Goal: Information Seeking & Learning: Learn about a topic

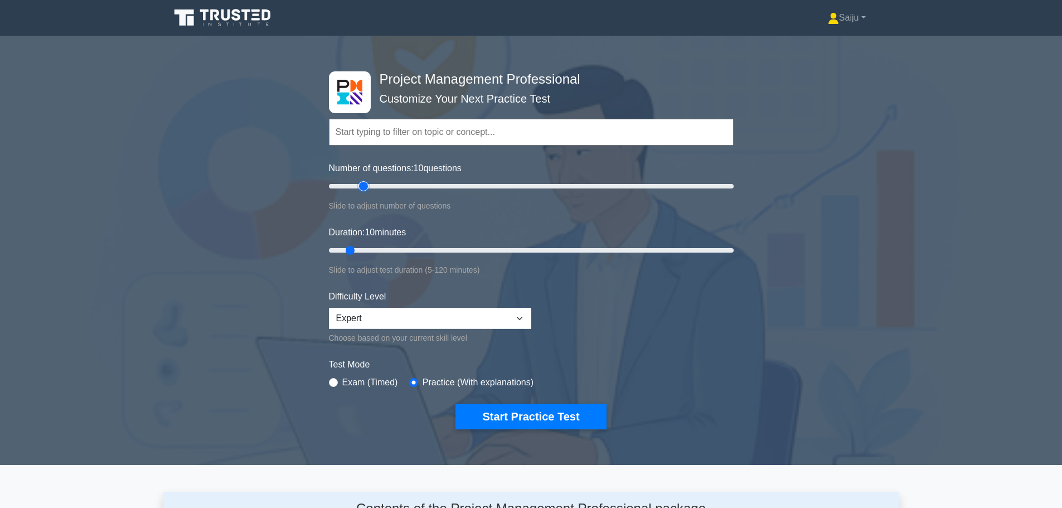
click at [364, 185] on input "Number of questions: 10 questions" at bounding box center [531, 186] width 405 height 13
type input "15"
click at [358, 186] on input "Number of questions: 20 questions" at bounding box center [531, 186] width 405 height 13
click at [363, 250] on input "Duration: 10 minutes" at bounding box center [531, 250] width 405 height 13
click at [372, 250] on input "Duration: 15 minutes" at bounding box center [531, 250] width 405 height 13
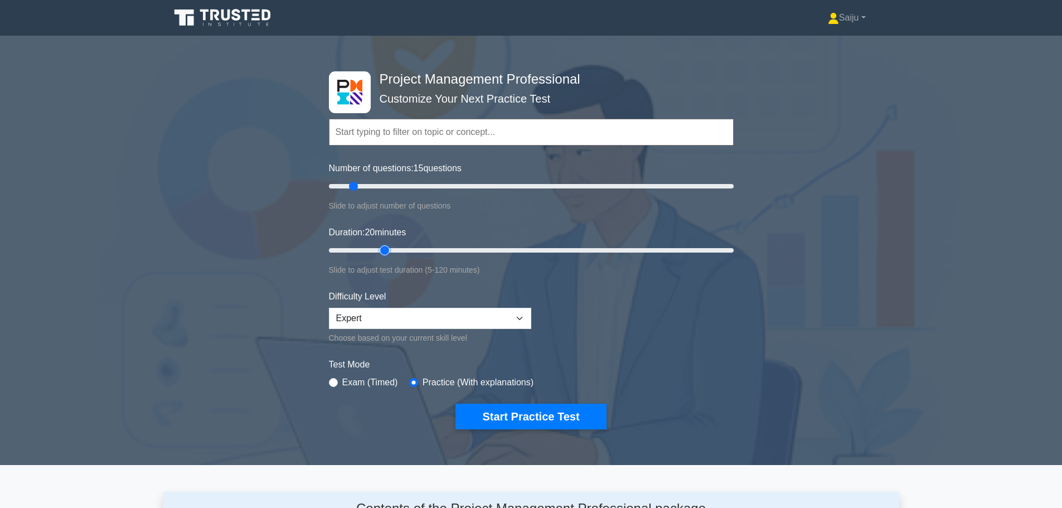
type input "20"
click at [382, 249] on input "Duration: 20 minutes" at bounding box center [531, 250] width 405 height 13
click at [496, 411] on button "Start Practice Test" at bounding box center [531, 417] width 151 height 26
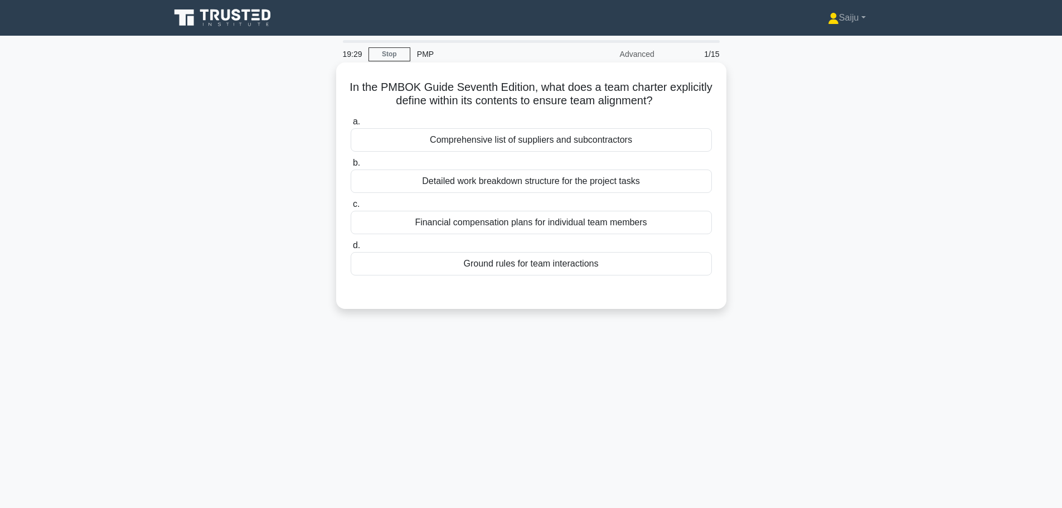
click at [483, 180] on div "Detailed work breakdown structure for the project tasks" at bounding box center [531, 181] width 361 height 23
click at [351, 167] on input "b. Detailed work breakdown structure for the project tasks" at bounding box center [351, 162] width 0 height 7
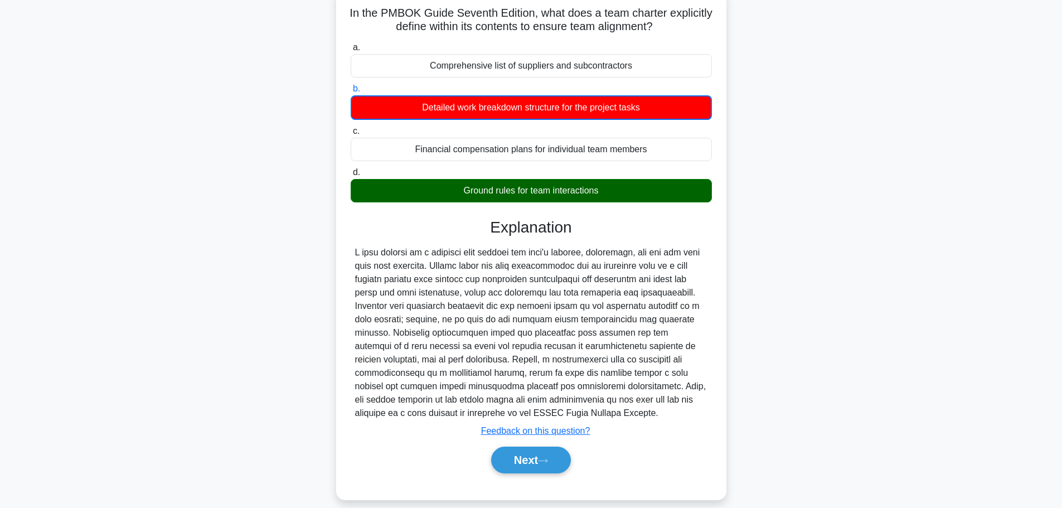
scroll to position [94, 0]
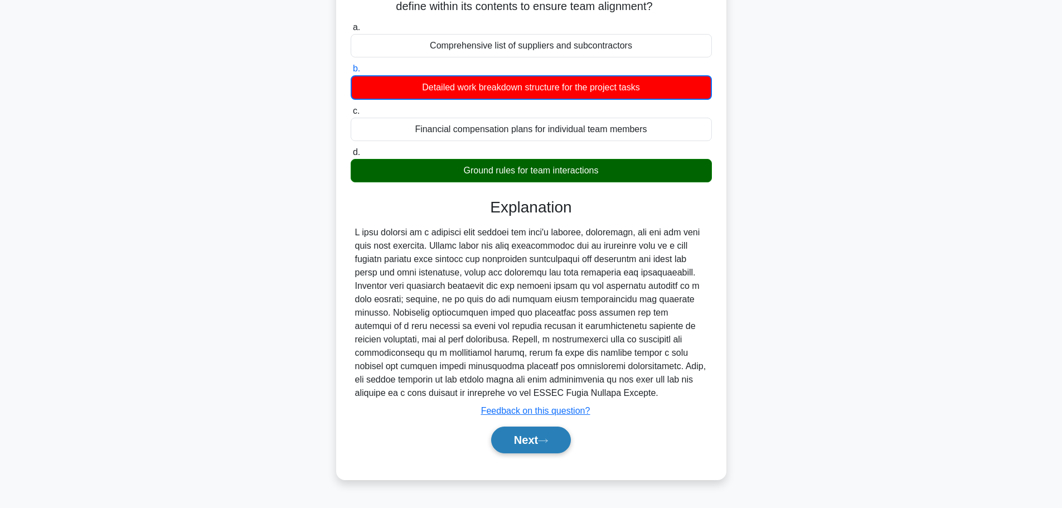
click at [558, 450] on button "Next" at bounding box center [531, 440] width 80 height 27
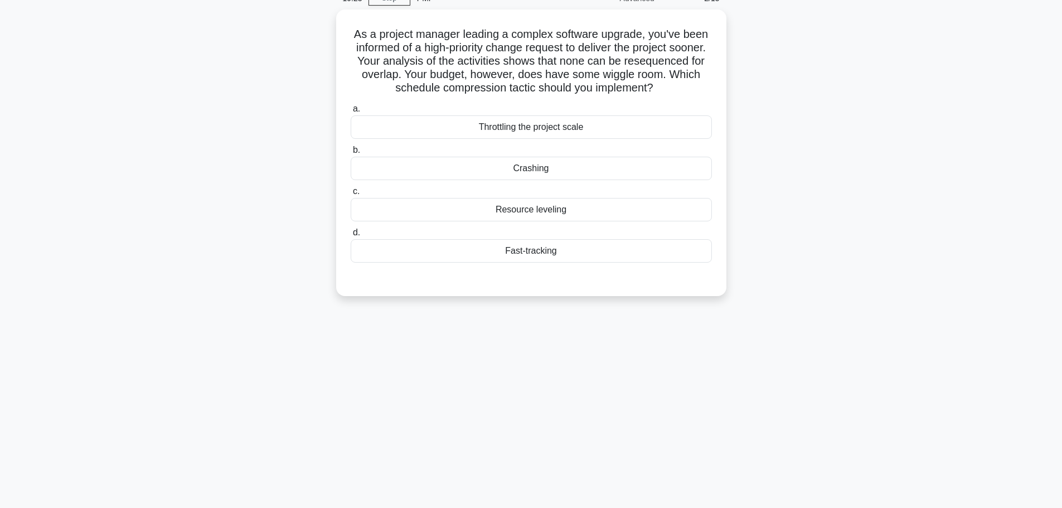
scroll to position [0, 0]
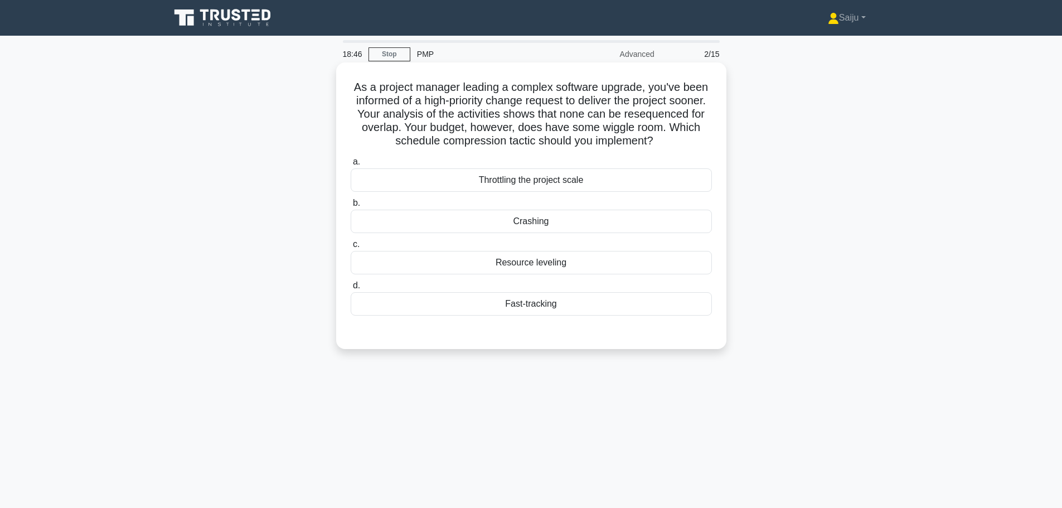
click at [534, 308] on div "Fast-tracking" at bounding box center [531, 303] width 361 height 23
click at [351, 289] on input "d. Fast-tracking" at bounding box center [351, 285] width 0 height 7
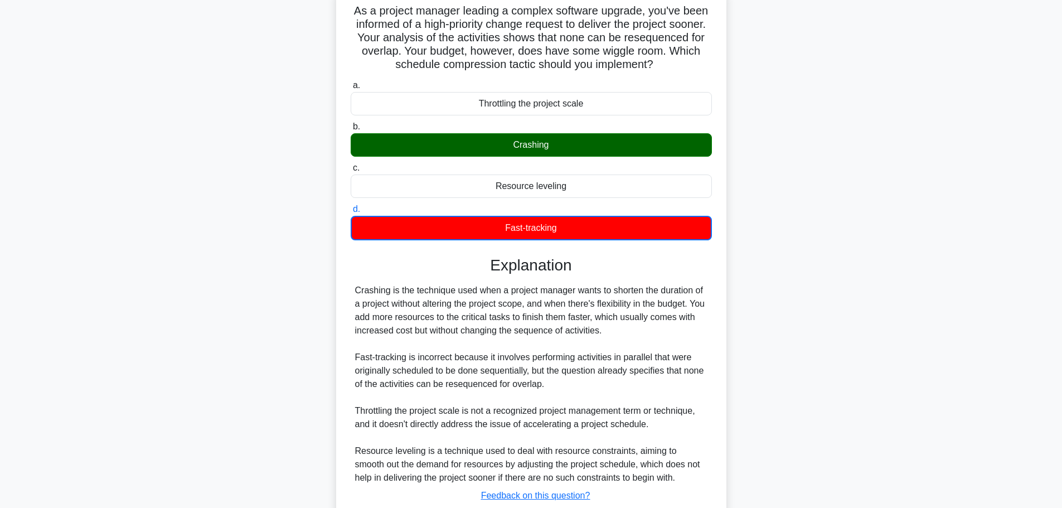
scroll to position [154, 0]
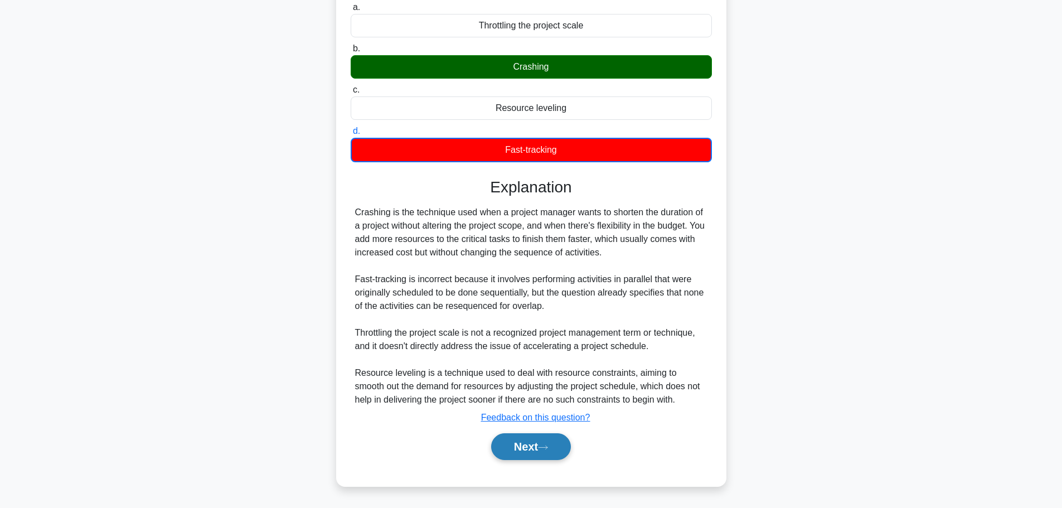
click at [541, 451] on button "Next" at bounding box center [531, 446] width 80 height 27
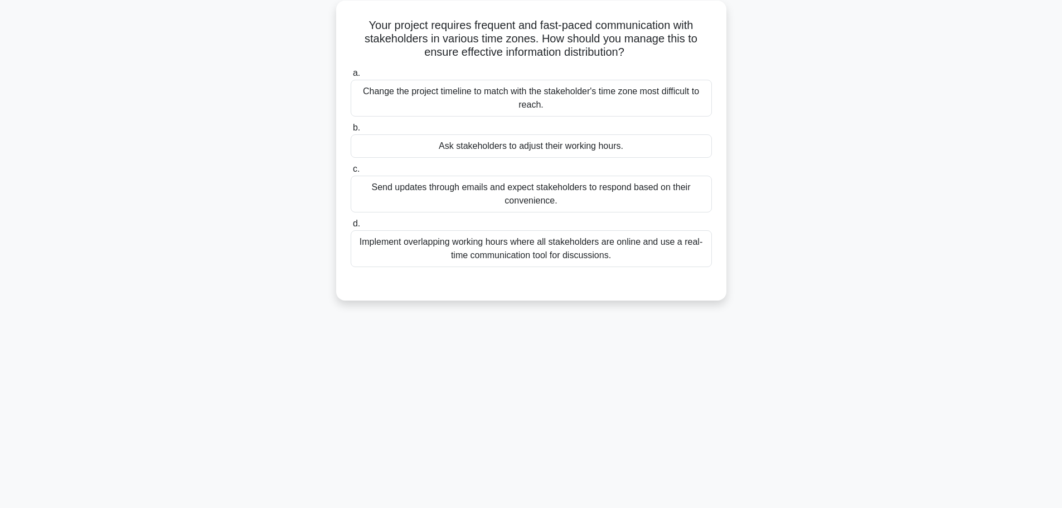
scroll to position [0, 0]
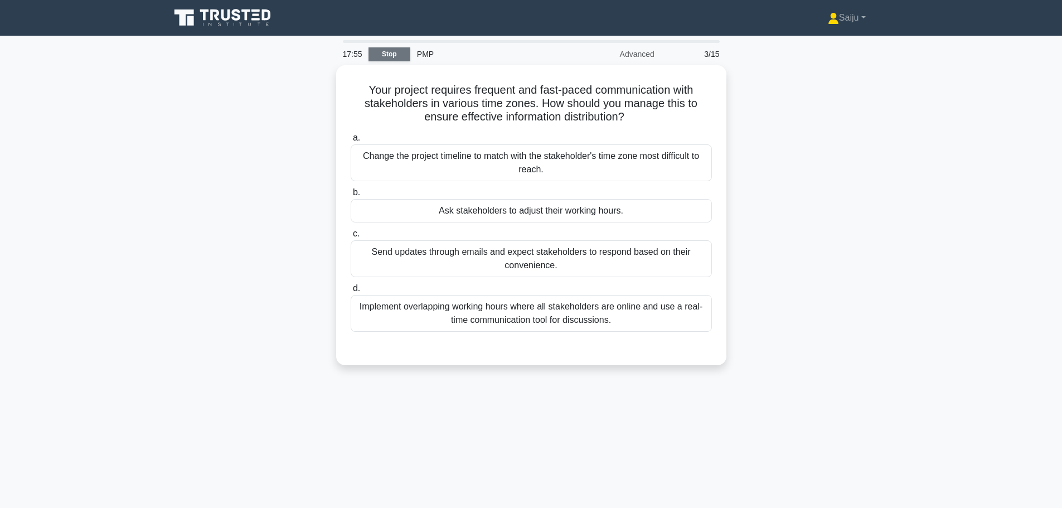
click at [394, 55] on link "Stop" at bounding box center [390, 54] width 42 height 14
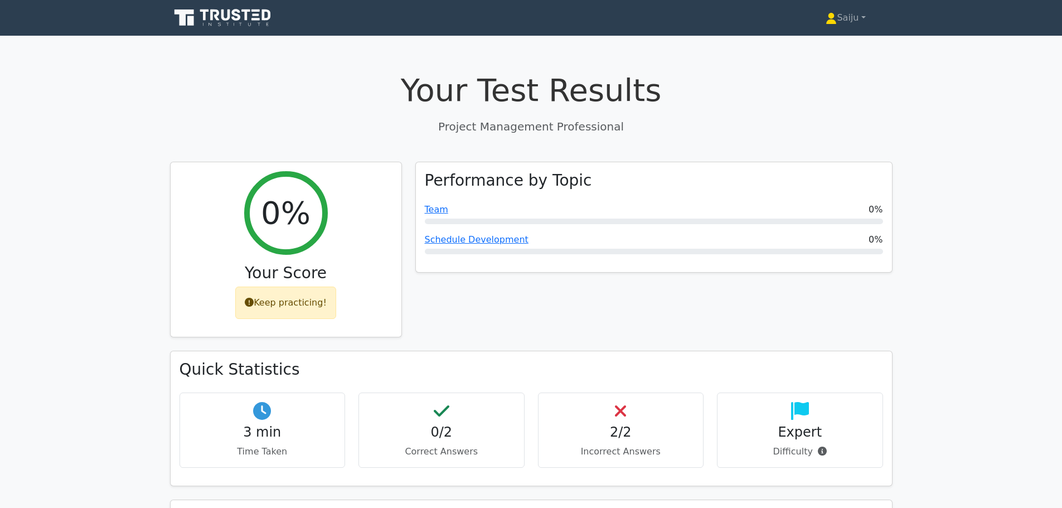
click at [236, 22] on icon at bounding box center [223, 17] width 107 height 21
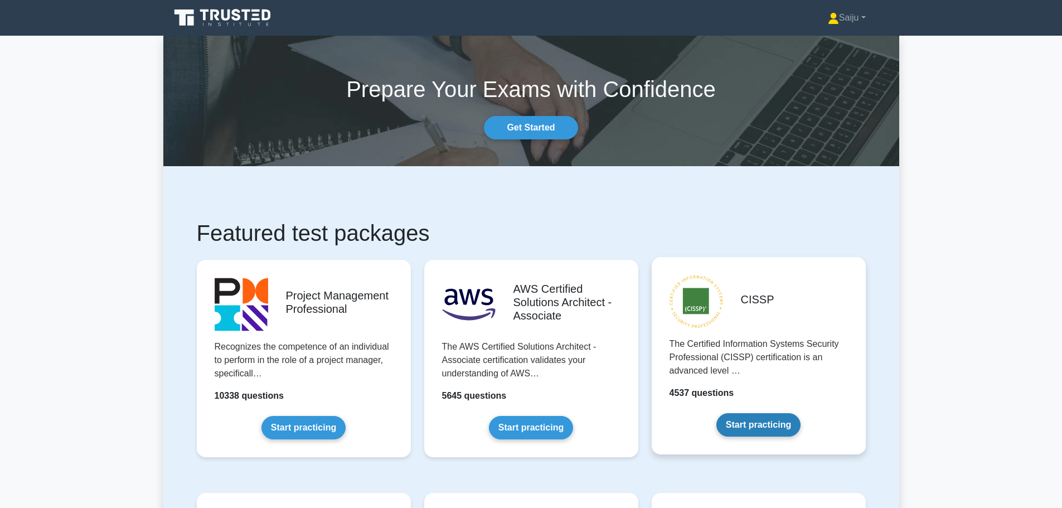
click at [743, 421] on link "Start practicing" at bounding box center [758, 424] width 84 height 23
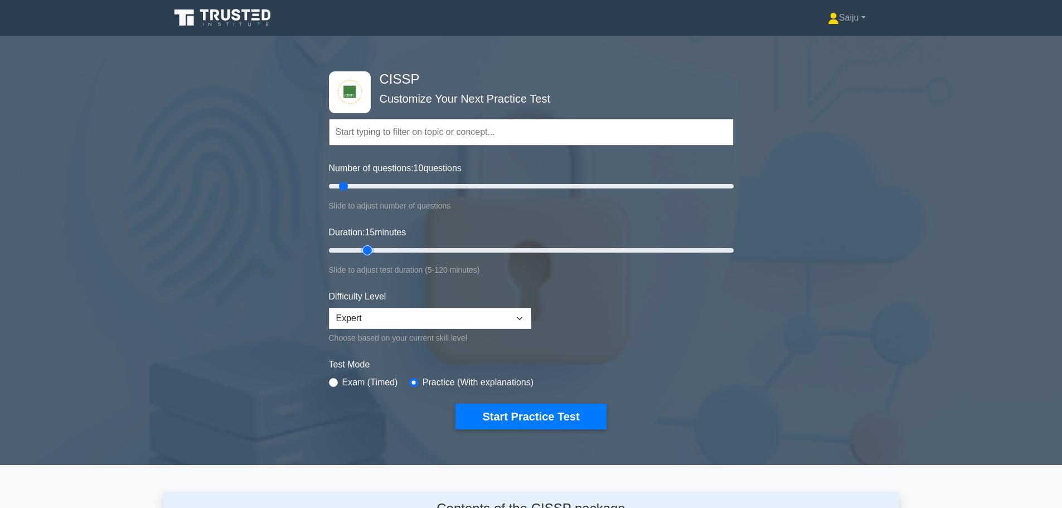
type input "15"
click at [364, 248] on input "Duration: 15 minutes" at bounding box center [531, 250] width 405 height 13
click at [538, 424] on button "Start Practice Test" at bounding box center [531, 417] width 151 height 26
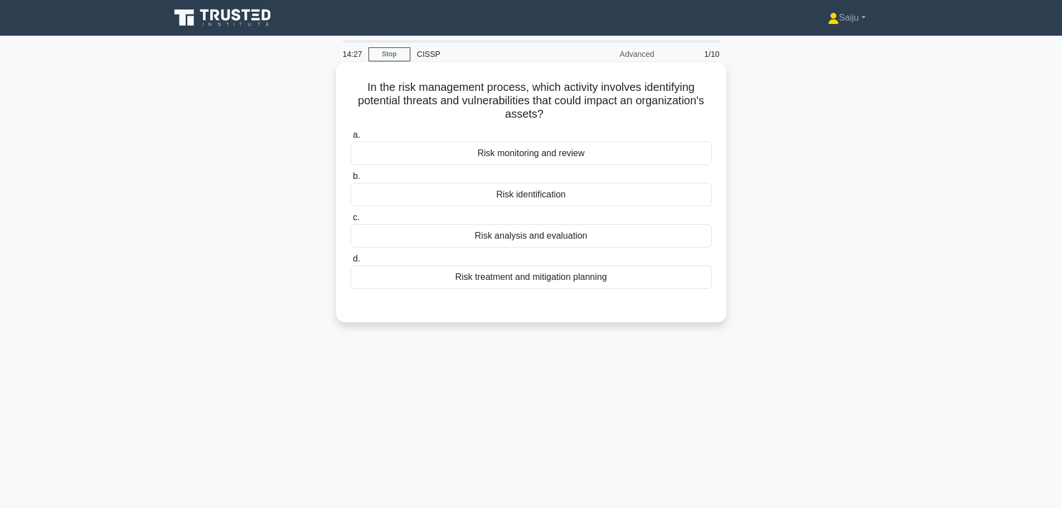
click at [541, 229] on div "Risk analysis and evaluation" at bounding box center [531, 235] width 361 height 23
click at [351, 221] on input "c. Risk analysis and evaluation" at bounding box center [351, 217] width 0 height 7
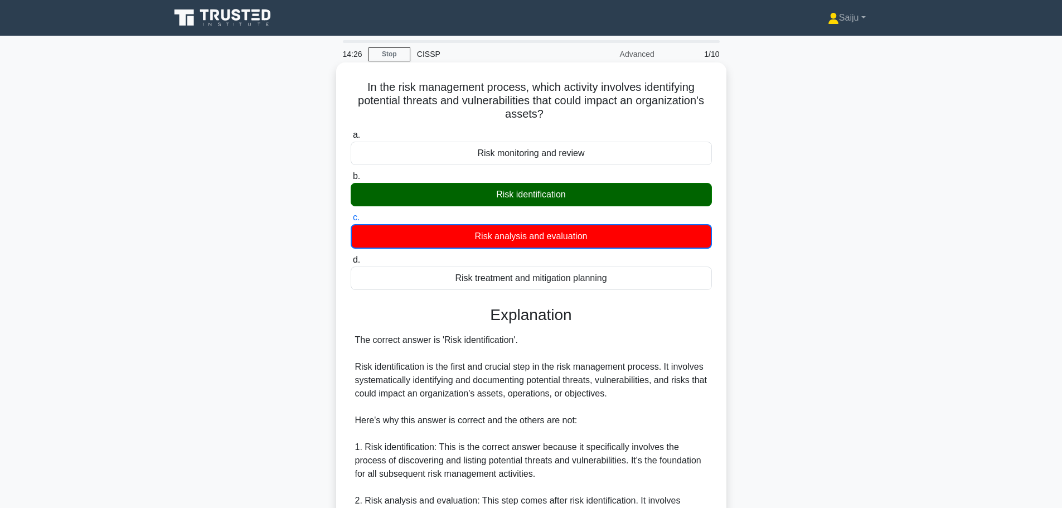
click at [541, 183] on div "Risk identification" at bounding box center [531, 194] width 361 height 23
click at [351, 180] on input "b. Risk identification" at bounding box center [351, 176] width 0 height 7
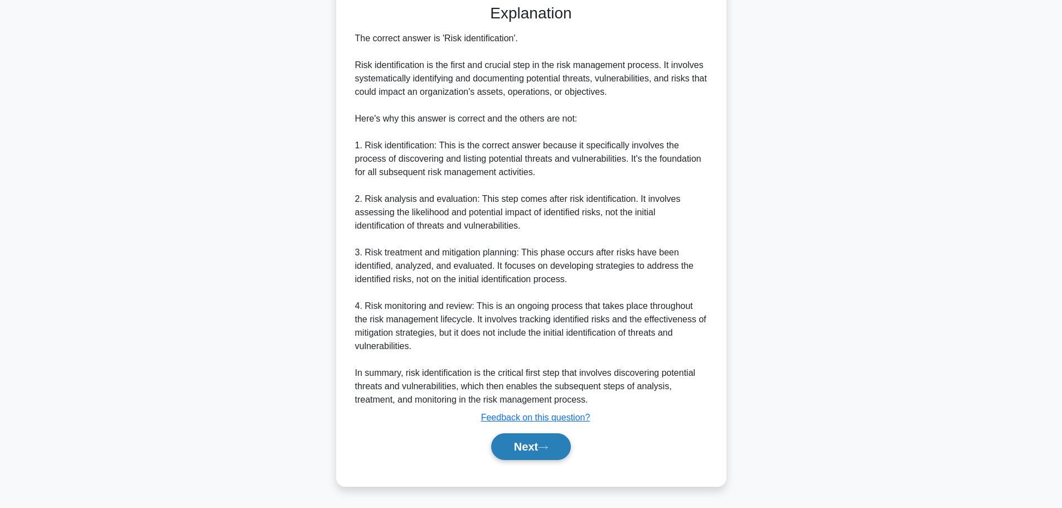
click at [565, 449] on button "Next" at bounding box center [531, 446] width 80 height 27
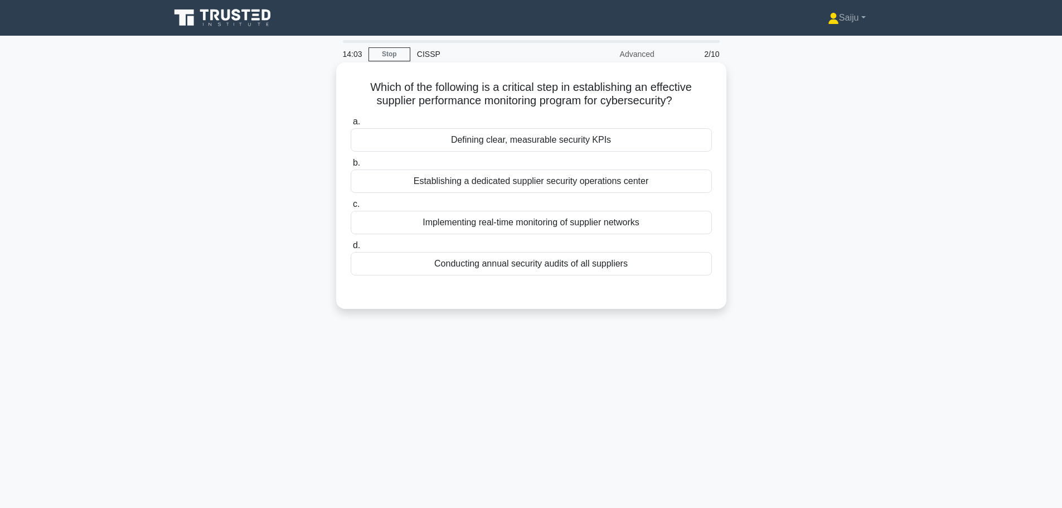
click at [584, 140] on div "Defining clear, measurable security KPIs" at bounding box center [531, 139] width 361 height 23
click at [351, 125] on input "a. Defining clear, measurable security KPIs" at bounding box center [351, 121] width 0 height 7
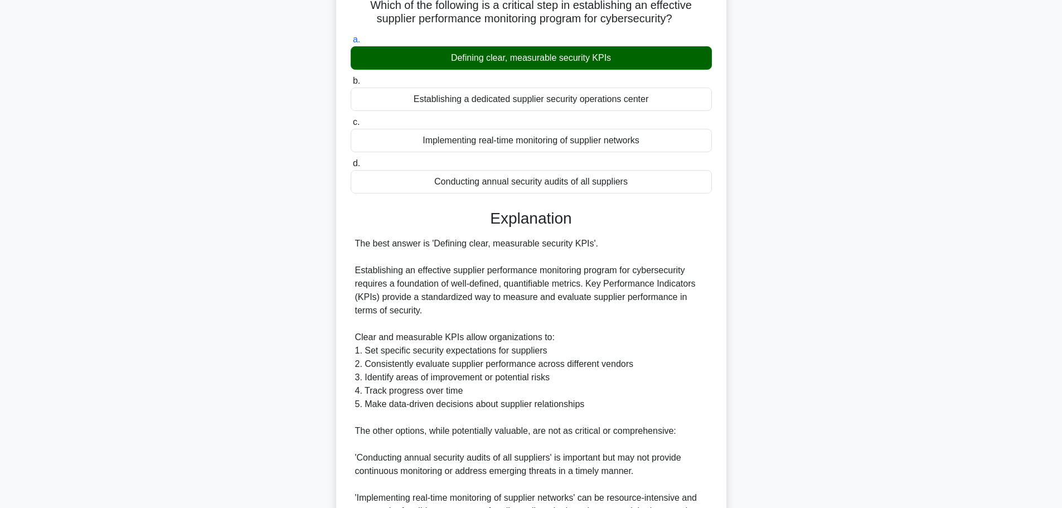
scroll to position [279, 0]
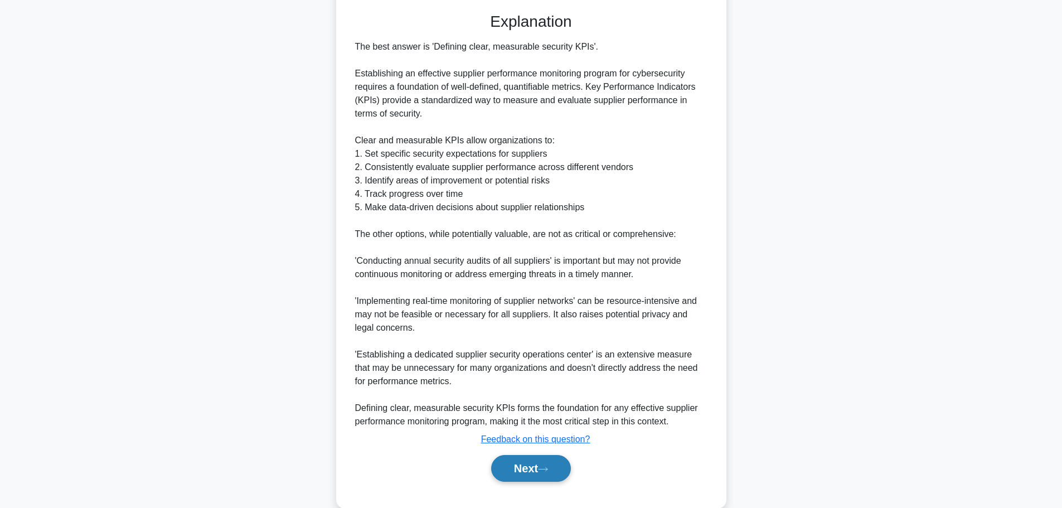
click at [533, 460] on button "Next" at bounding box center [531, 468] width 80 height 27
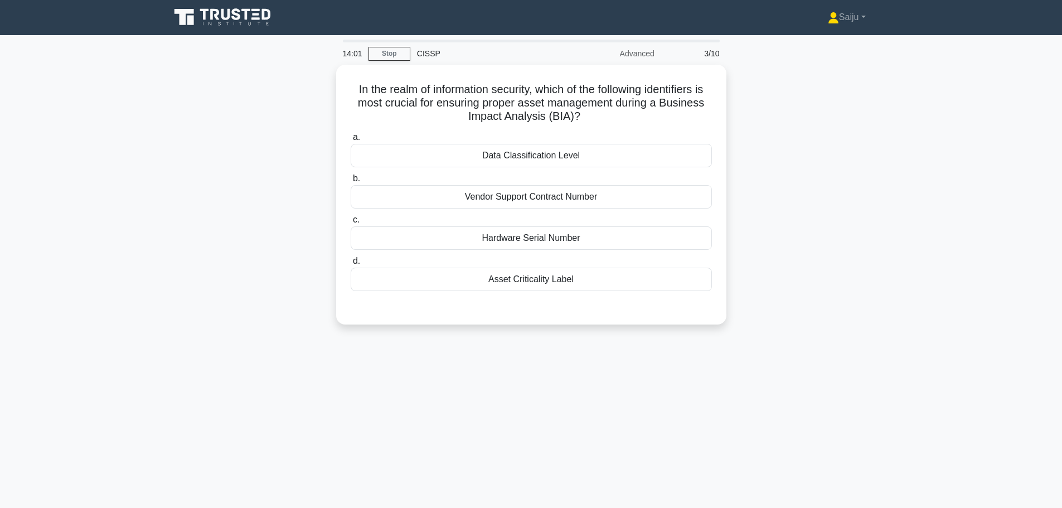
scroll to position [0, 0]
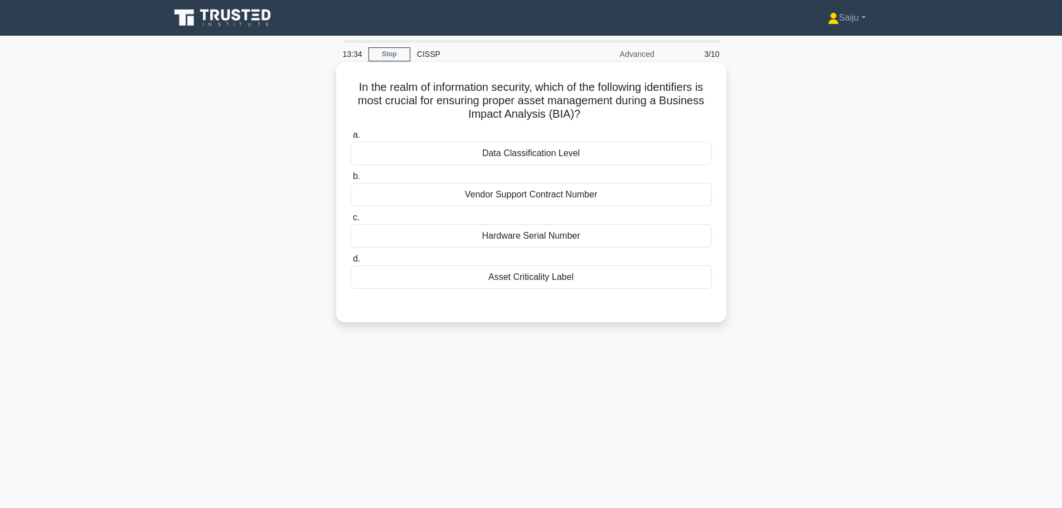
click at [574, 279] on div "Asset Criticality Label" at bounding box center [531, 276] width 361 height 23
click at [351, 263] on input "d. Asset Criticality Label" at bounding box center [351, 258] width 0 height 7
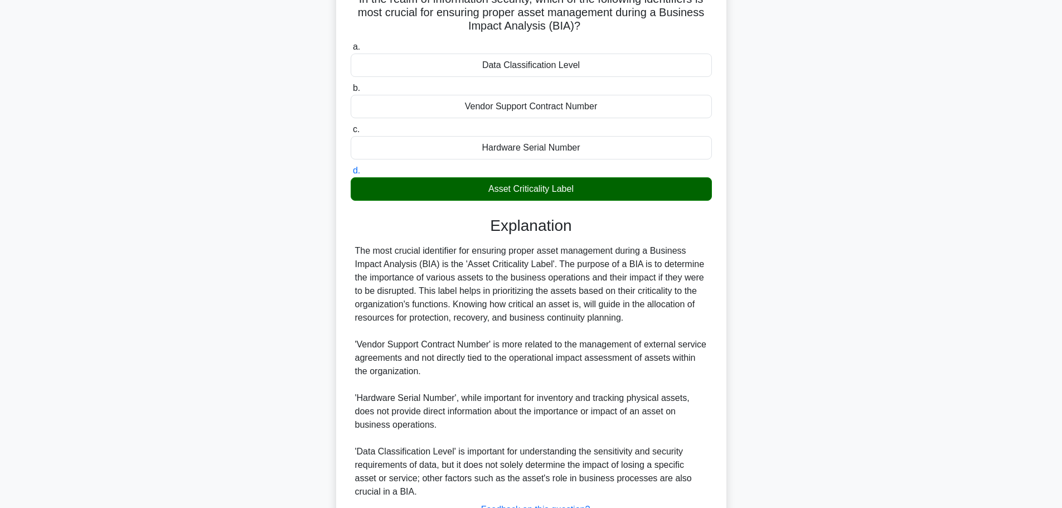
scroll to position [180, 0]
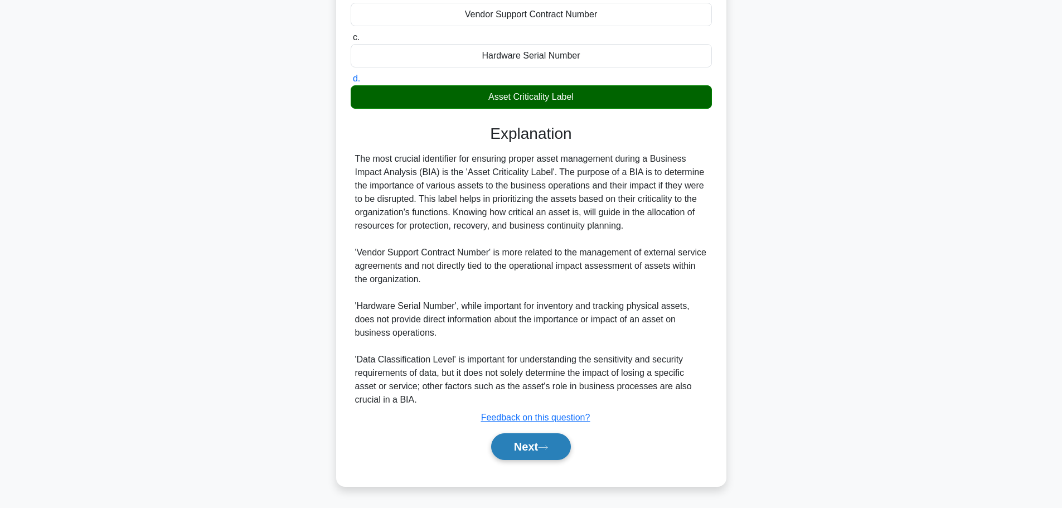
click at [558, 444] on button "Next" at bounding box center [531, 446] width 80 height 27
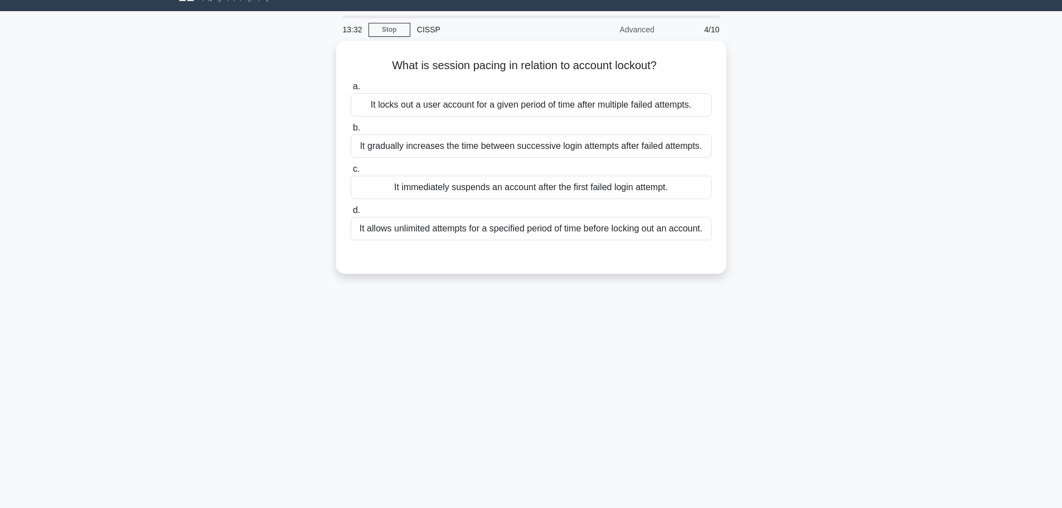
scroll to position [0, 0]
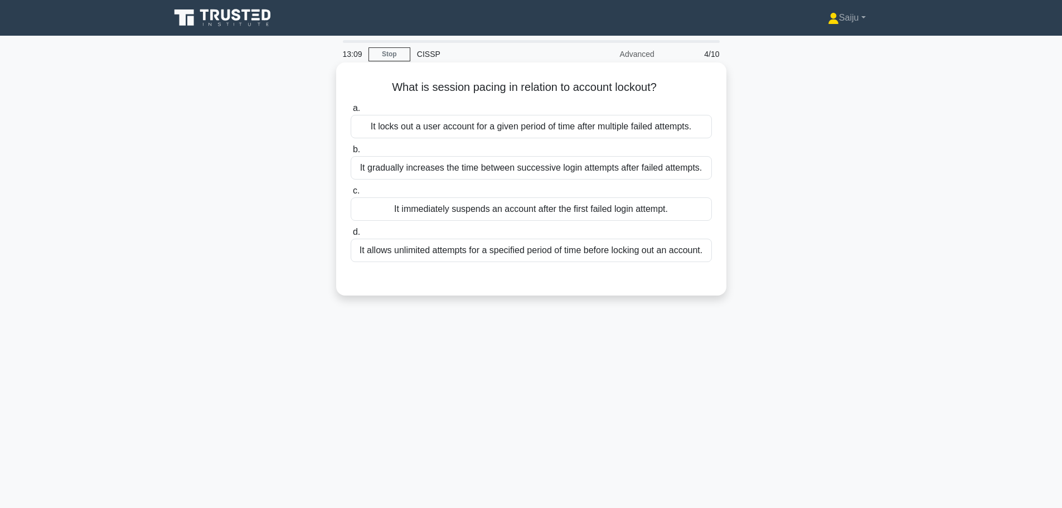
click at [534, 130] on div "It locks out a user account for a given period of time after multiple failed at…" at bounding box center [531, 126] width 361 height 23
click at [351, 112] on input "a. It locks out a user account for a given period of time after multiple failed…" at bounding box center [351, 108] width 0 height 7
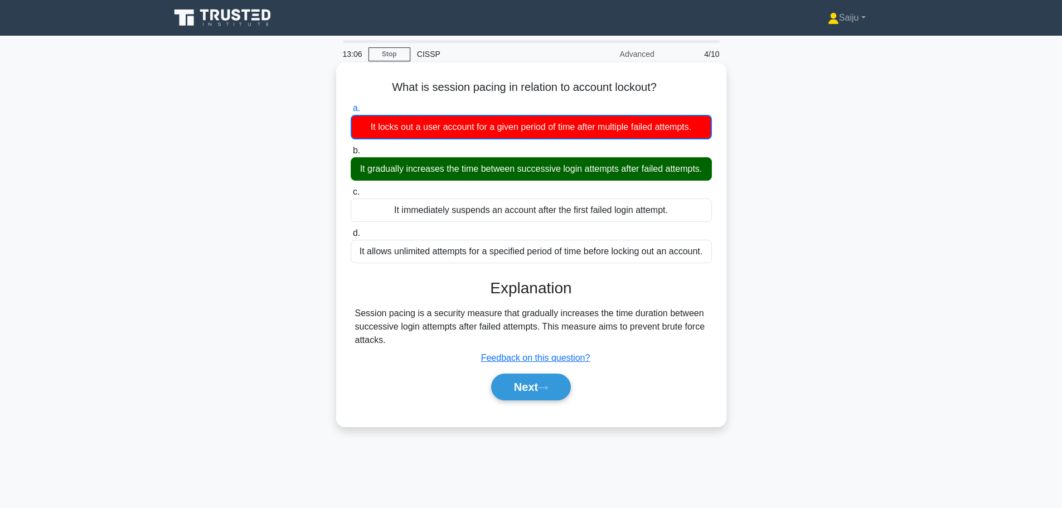
click at [563, 170] on div "It gradually increases the time between successive login attempts after failed …" at bounding box center [531, 168] width 361 height 23
click at [351, 154] on input "b. It gradually increases the time between successive login attempts after fail…" at bounding box center [351, 150] width 0 height 7
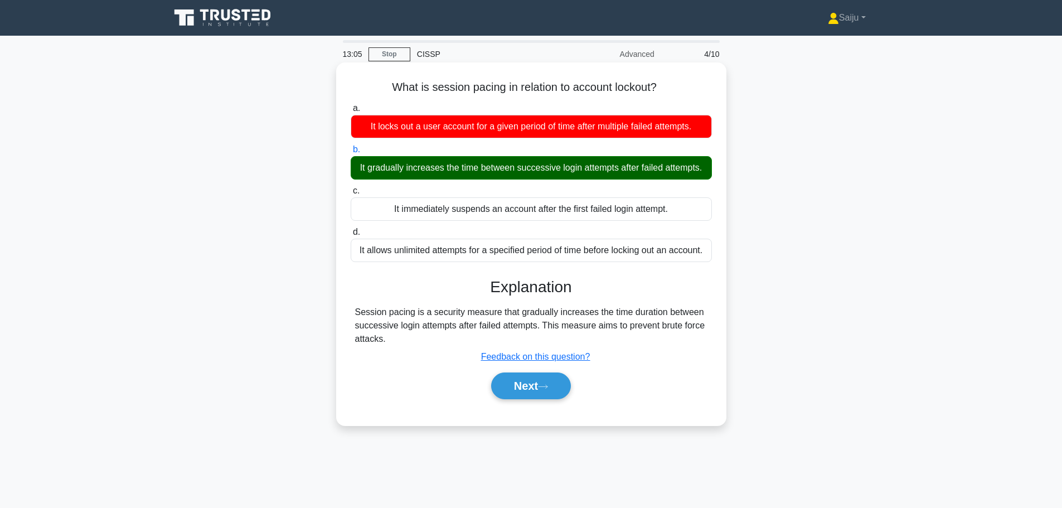
click at [563, 174] on div "It gradually increases the time between successive login attempts after failed …" at bounding box center [531, 167] width 361 height 23
click at [351, 153] on input "b. It gradually increases the time between successive login attempts after fail…" at bounding box center [351, 149] width 0 height 7
click at [563, 174] on div "It gradually increases the time between successive login attempts after failed …" at bounding box center [531, 167] width 361 height 23
click at [351, 153] on input "b. It gradually increases the time between successive login attempts after fail…" at bounding box center [351, 149] width 0 height 7
click at [540, 399] on button "Next" at bounding box center [531, 385] width 80 height 27
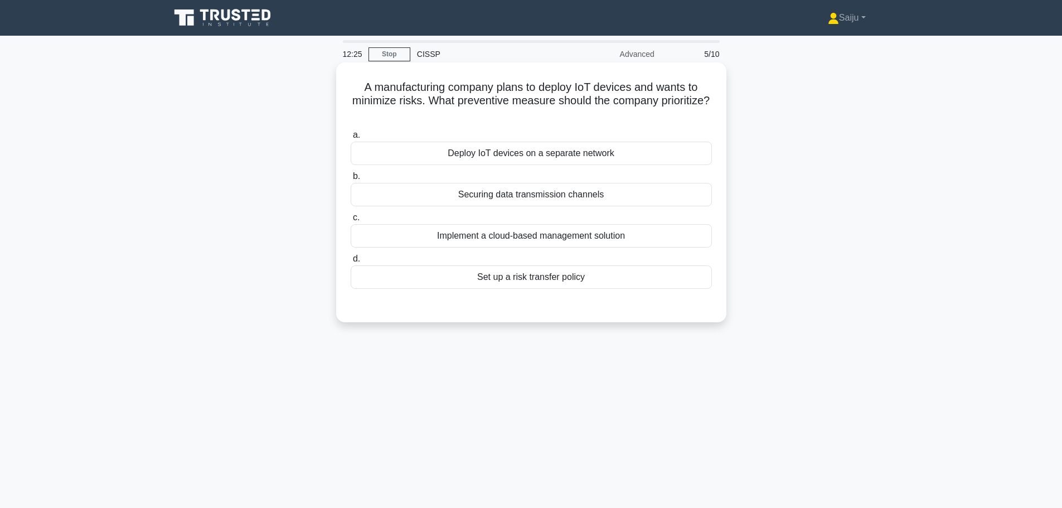
click at [553, 151] on div "Deploy IoT devices on a separate network" at bounding box center [531, 153] width 361 height 23
click at [351, 139] on input "a. Deploy IoT devices on a separate network" at bounding box center [351, 135] width 0 height 7
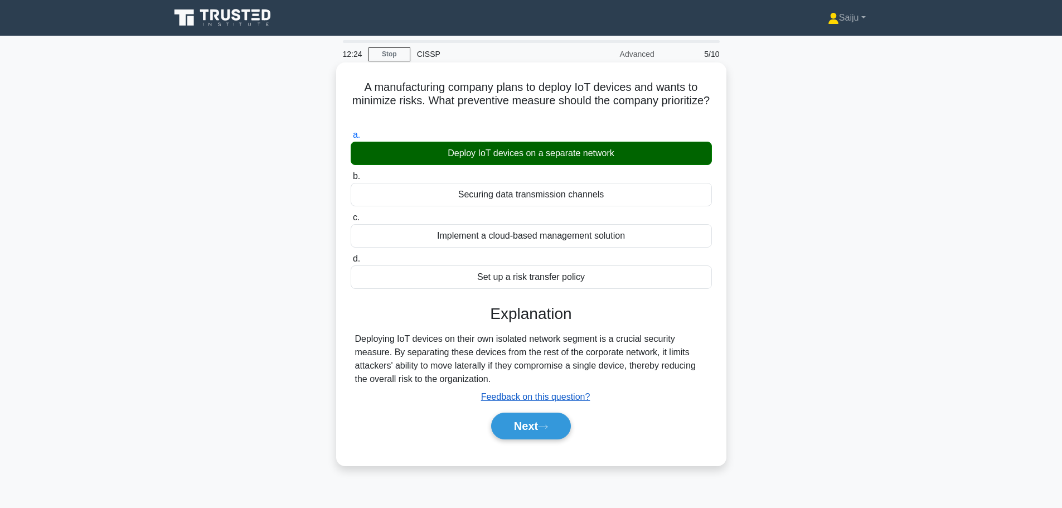
scroll to position [94, 0]
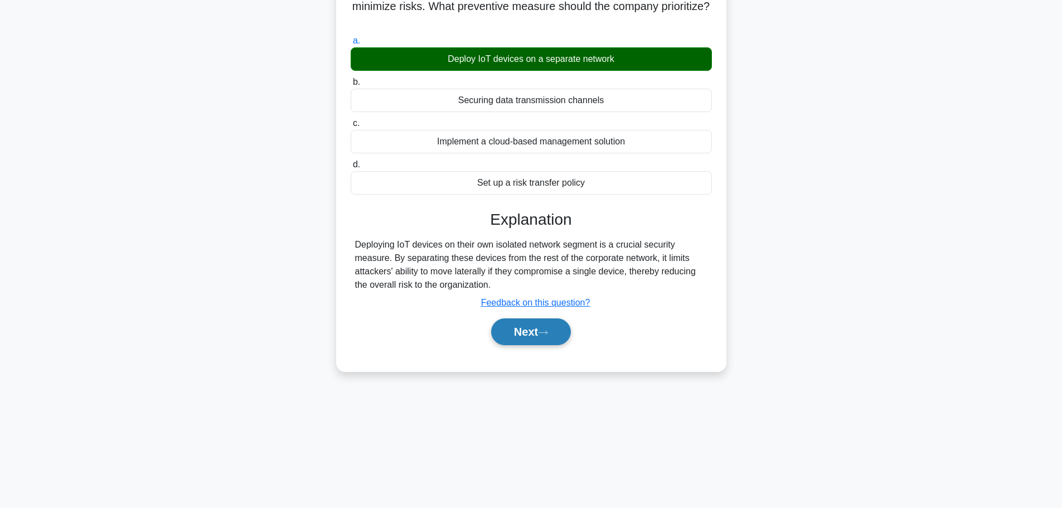
drag, startPoint x: 531, startPoint y: 341, endPoint x: 530, endPoint y: 334, distance: 7.3
click at [531, 341] on button "Next" at bounding box center [531, 331] width 80 height 27
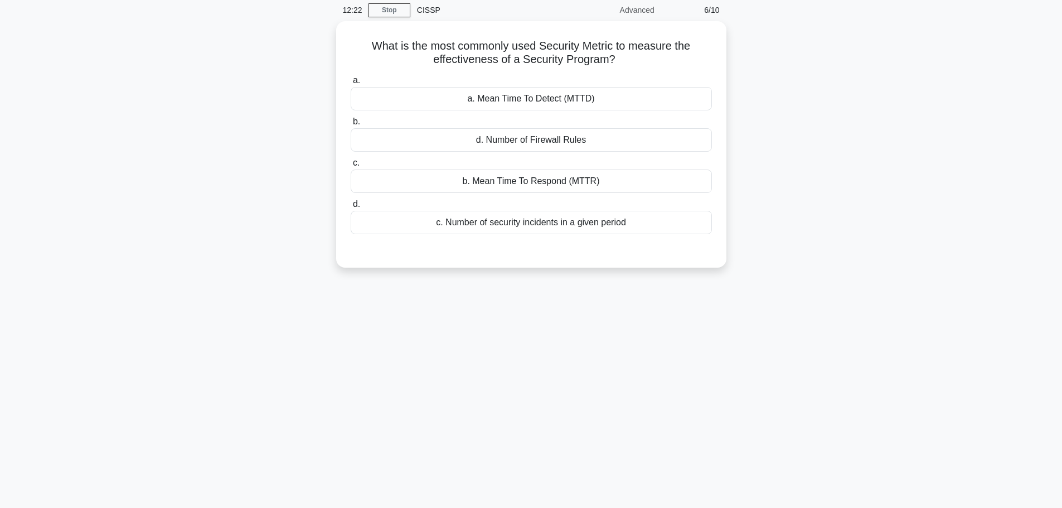
scroll to position [0, 0]
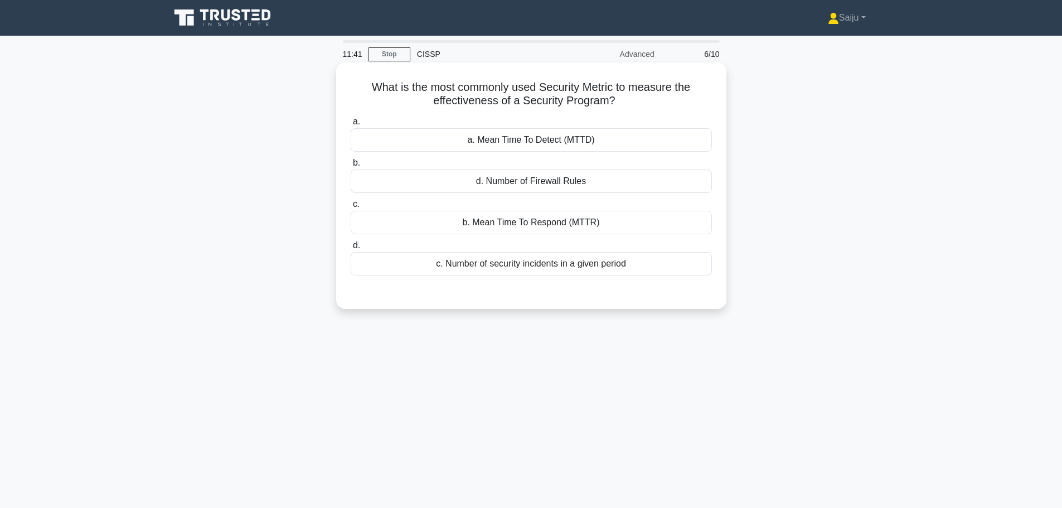
click at [543, 227] on div "b. Mean Time To Respond (MTTR)" at bounding box center [531, 222] width 361 height 23
click at [351, 208] on input "c. b. Mean Time To Respond (MTTR)" at bounding box center [351, 204] width 0 height 7
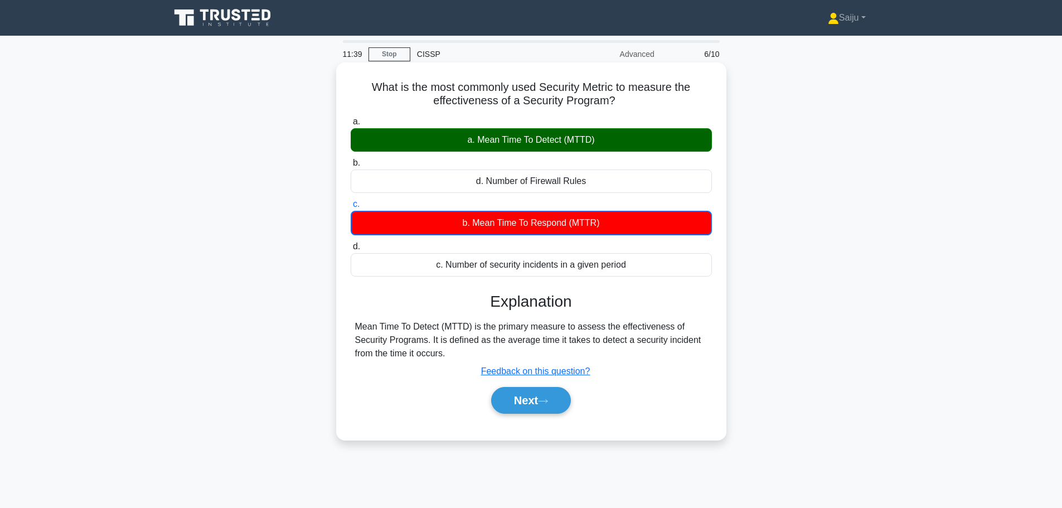
click at [544, 150] on div "a. Mean Time To Detect (MTTD)" at bounding box center [531, 139] width 361 height 23
click at [351, 125] on input "a. a. Mean Time To Detect (MTTD)" at bounding box center [351, 121] width 0 height 7
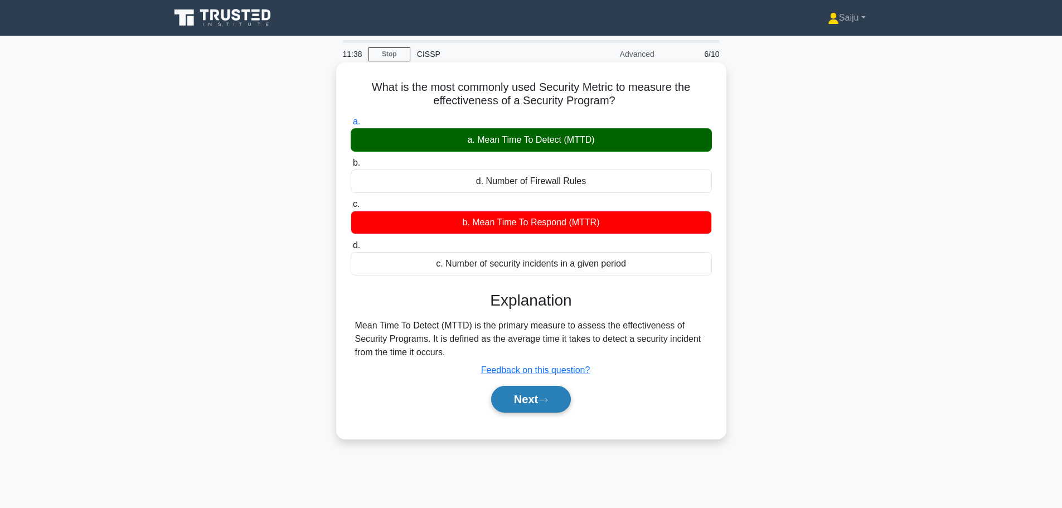
click at [527, 400] on button "Next" at bounding box center [531, 399] width 80 height 27
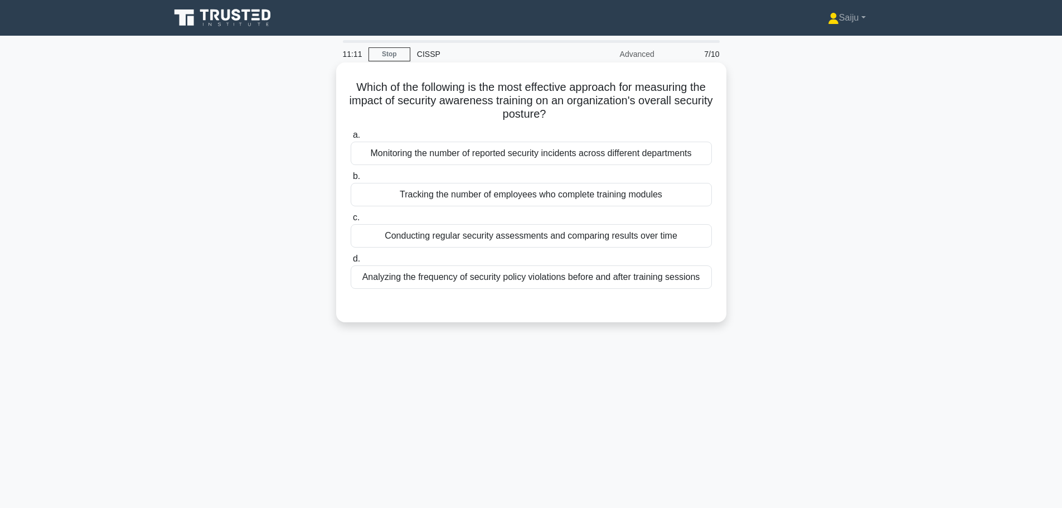
click at [481, 231] on div "Conducting regular security assessments and comparing results over time" at bounding box center [531, 235] width 361 height 23
click at [351, 221] on input "c. Conducting regular security assessments and comparing results over time" at bounding box center [351, 217] width 0 height 7
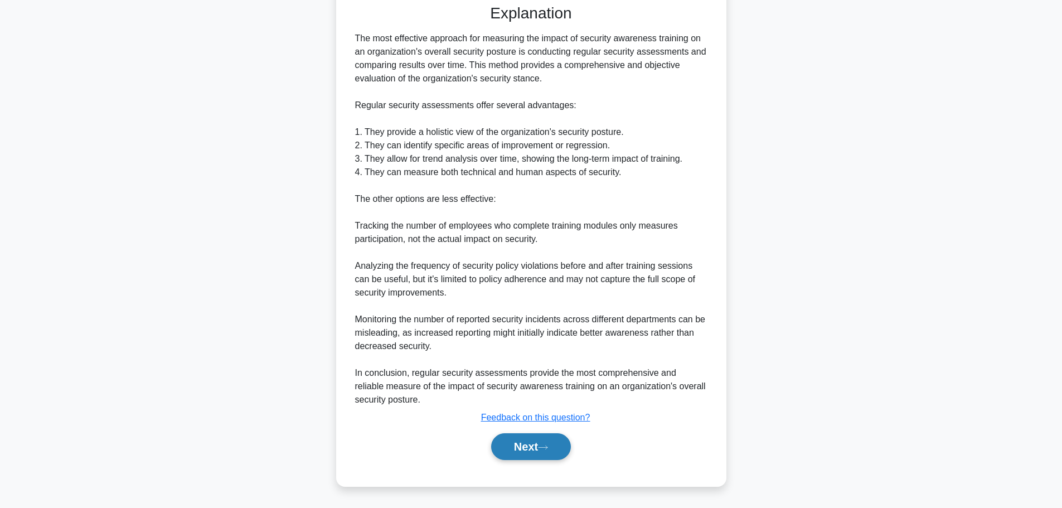
click at [538, 445] on button "Next" at bounding box center [531, 446] width 80 height 27
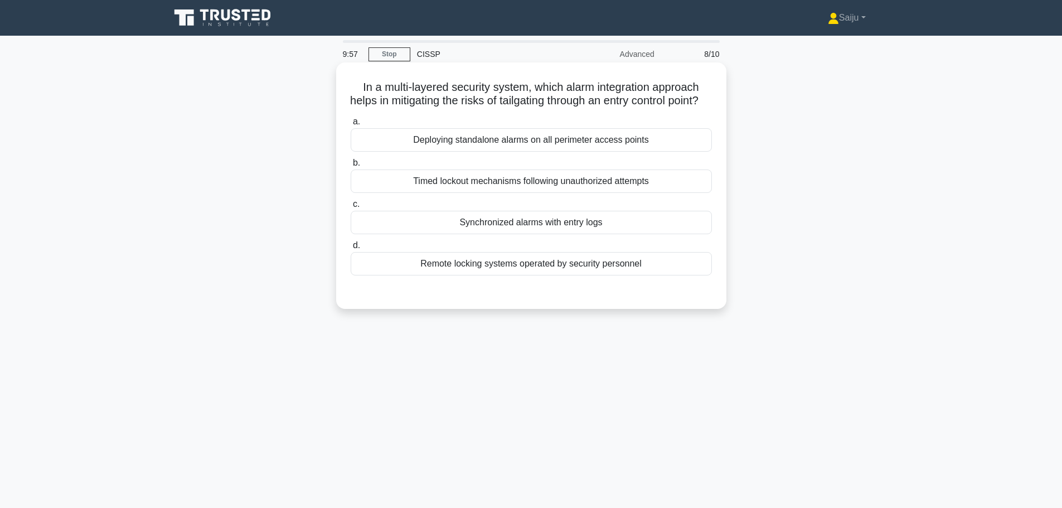
click at [522, 187] on div "Timed lockout mechanisms following unauthorized attempts" at bounding box center [531, 181] width 361 height 23
click at [351, 167] on input "b. Timed lockout mechanisms following unauthorized attempts" at bounding box center [351, 162] width 0 height 7
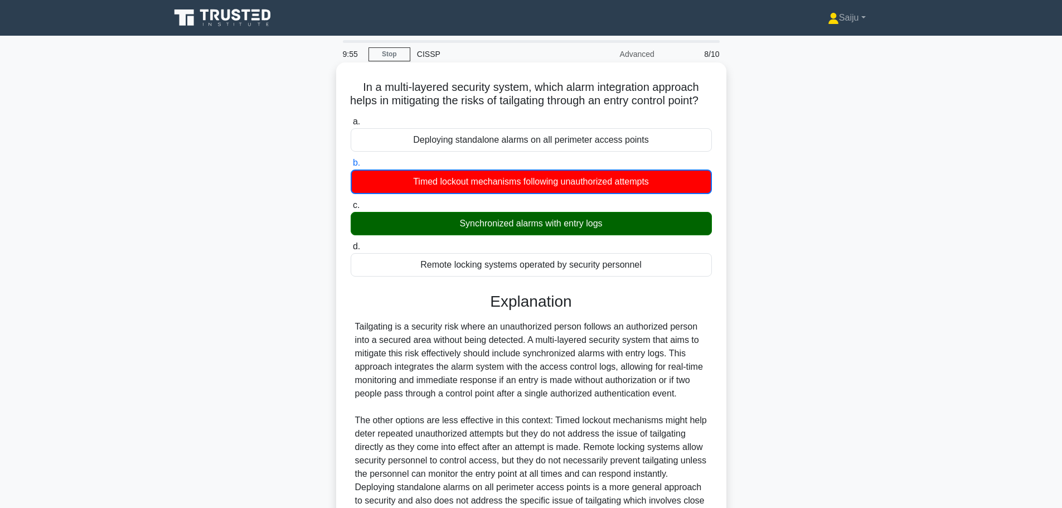
click at [530, 235] on div "Synchronized alarms with entry logs" at bounding box center [531, 223] width 361 height 23
click at [351, 209] on input "c. Synchronized alarms with entry logs" at bounding box center [351, 205] width 0 height 7
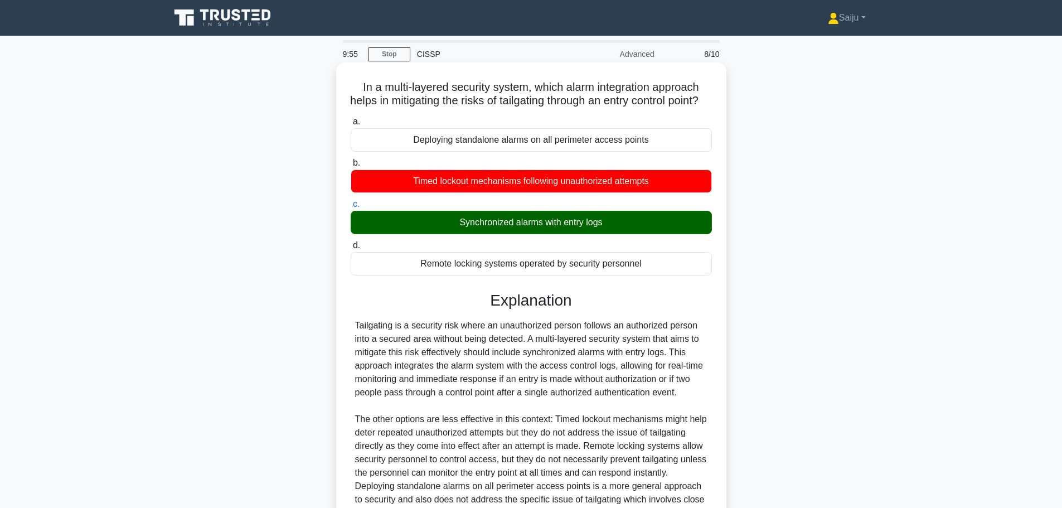
click at [530, 234] on div "Synchronized alarms with entry logs" at bounding box center [531, 222] width 361 height 23
click at [351, 208] on input "c. Synchronized alarms with entry logs" at bounding box center [351, 204] width 0 height 7
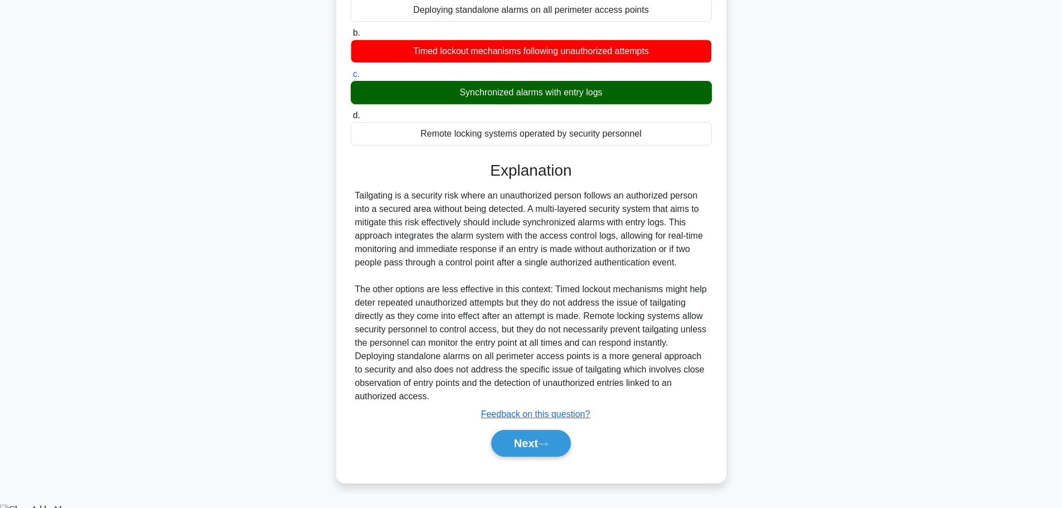
scroll to position [140, 0]
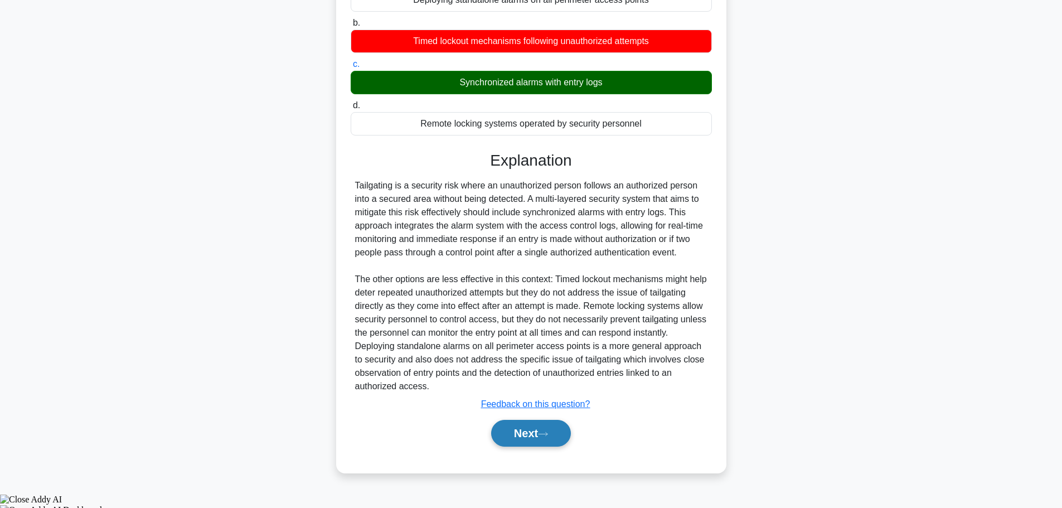
click at [521, 447] on button "Next" at bounding box center [531, 433] width 80 height 27
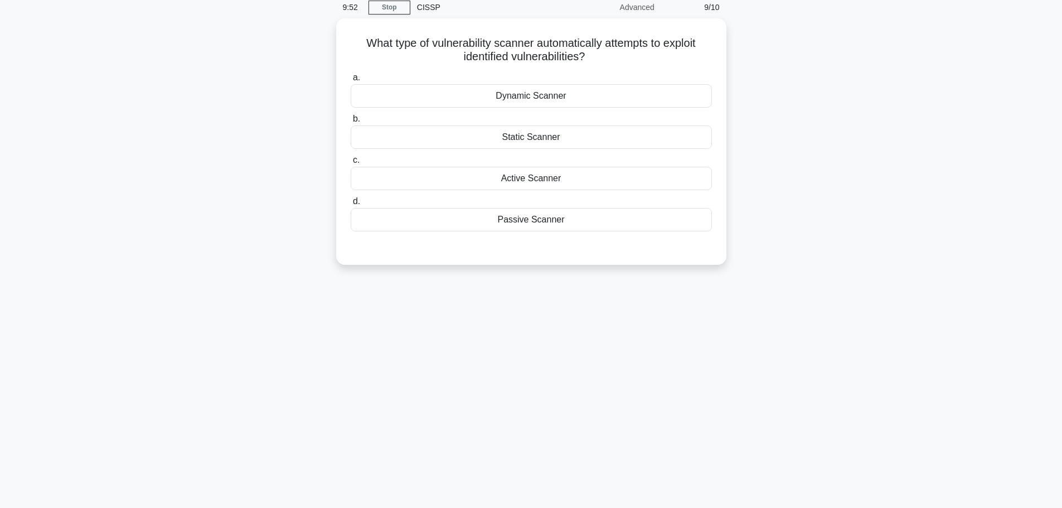
scroll to position [0, 0]
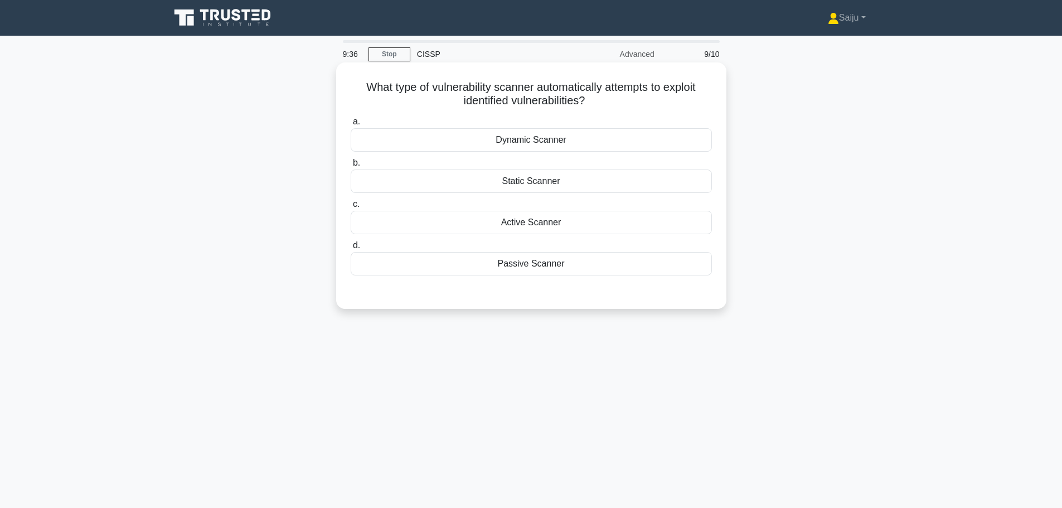
click at [559, 139] on div "Dynamic Scanner" at bounding box center [531, 139] width 361 height 23
click at [351, 125] on input "a. Dynamic Scanner" at bounding box center [351, 121] width 0 height 7
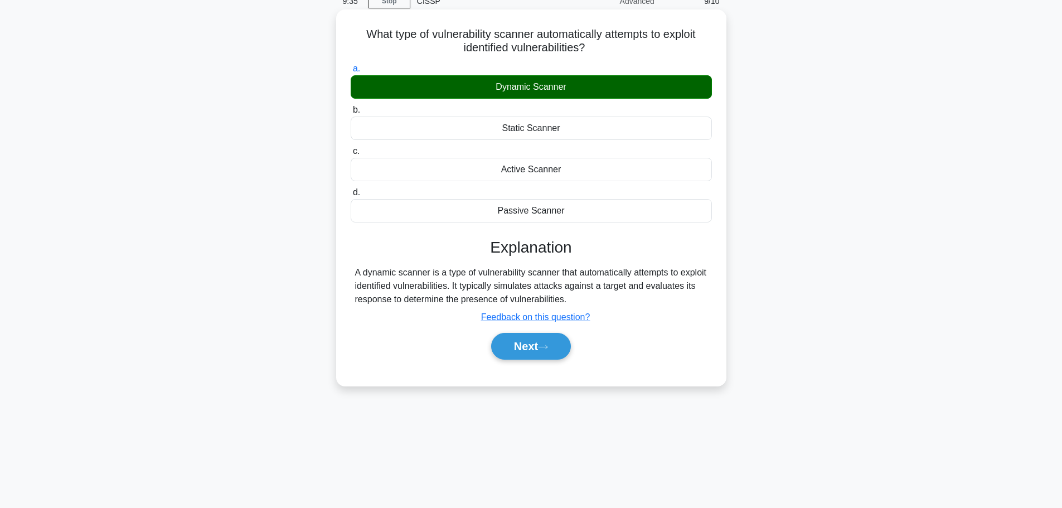
scroll to position [94, 0]
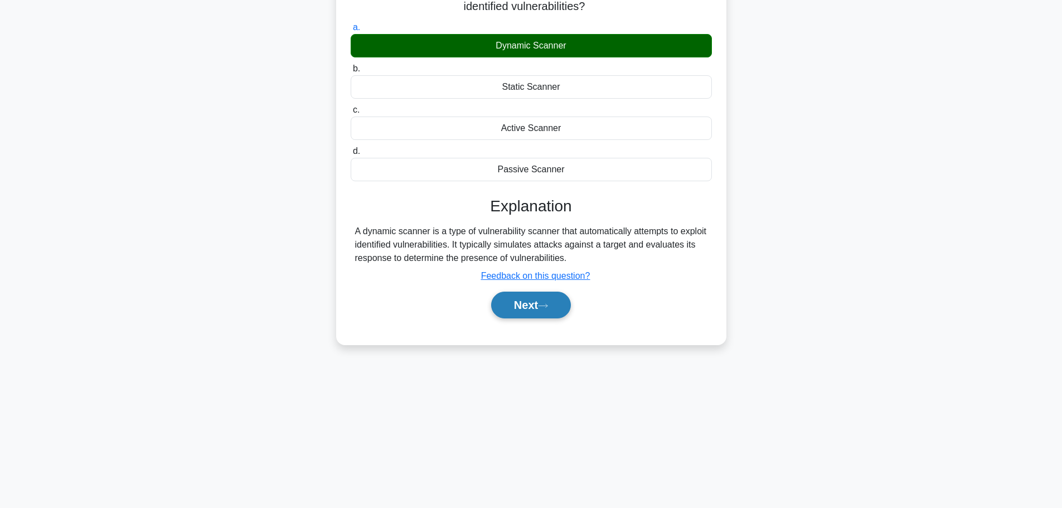
click at [541, 306] on button "Next" at bounding box center [531, 305] width 80 height 27
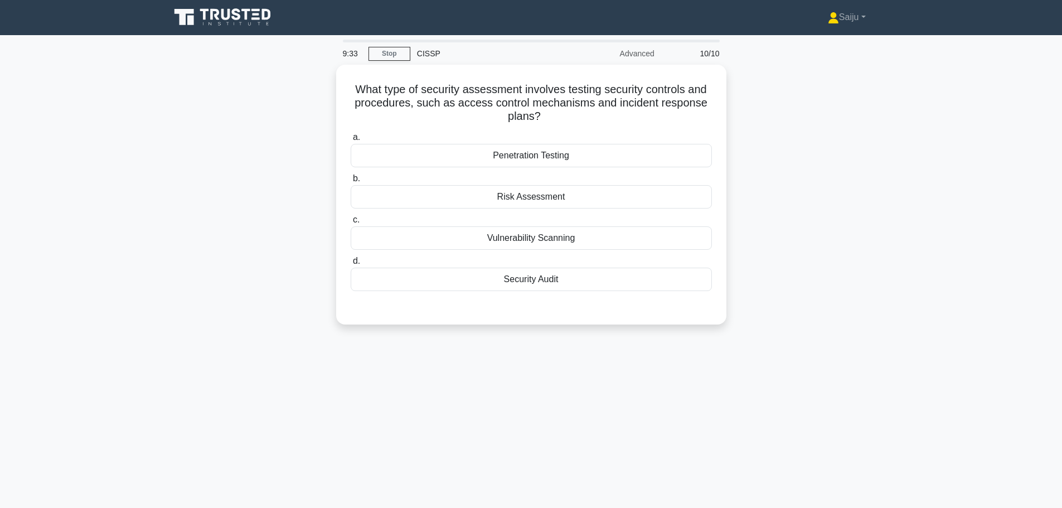
scroll to position [0, 0]
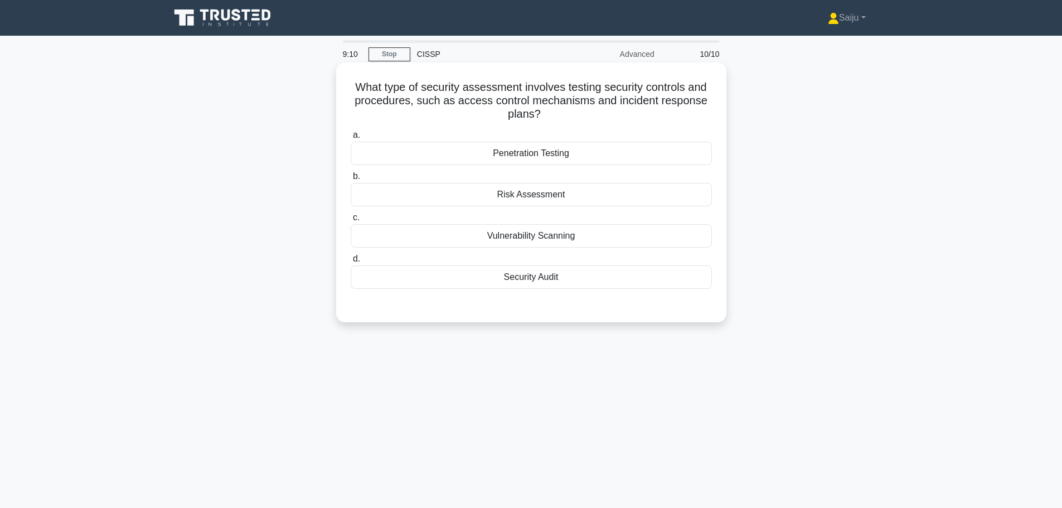
click at [570, 158] on div "Penetration Testing" at bounding box center [531, 153] width 361 height 23
click at [351, 139] on input "a. Penetration Testing" at bounding box center [351, 135] width 0 height 7
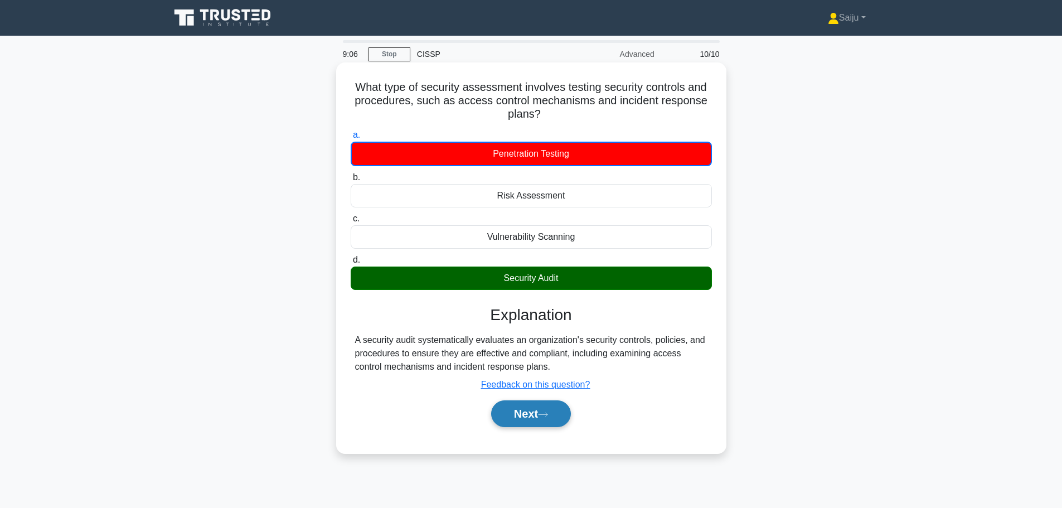
click at [544, 420] on button "Next" at bounding box center [531, 413] width 80 height 27
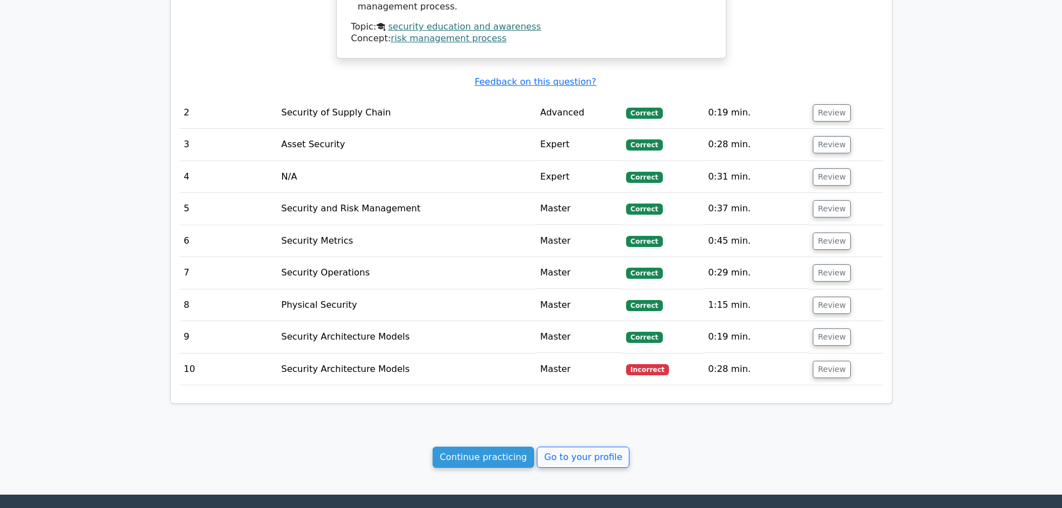
scroll to position [1412, 0]
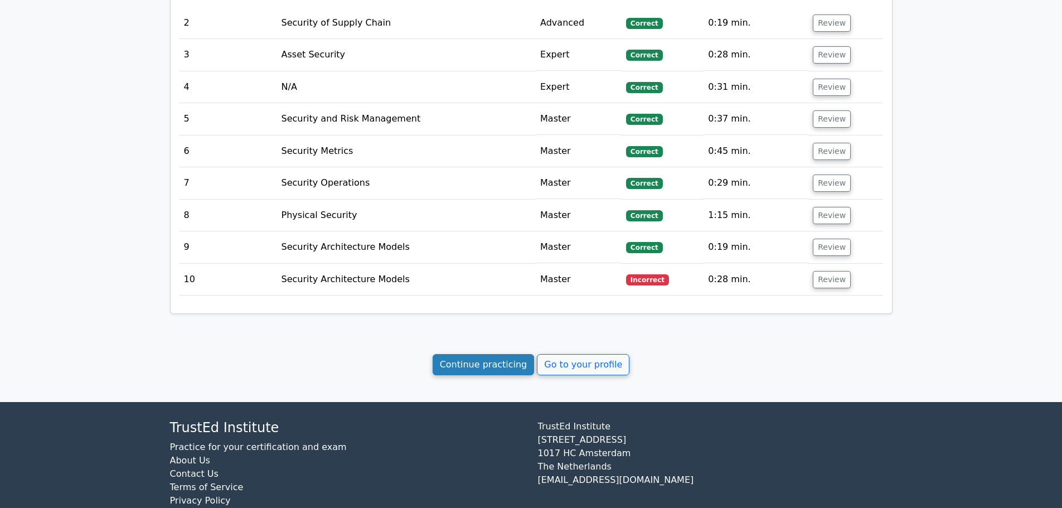
click at [489, 354] on link "Continue practicing" at bounding box center [484, 364] width 102 height 21
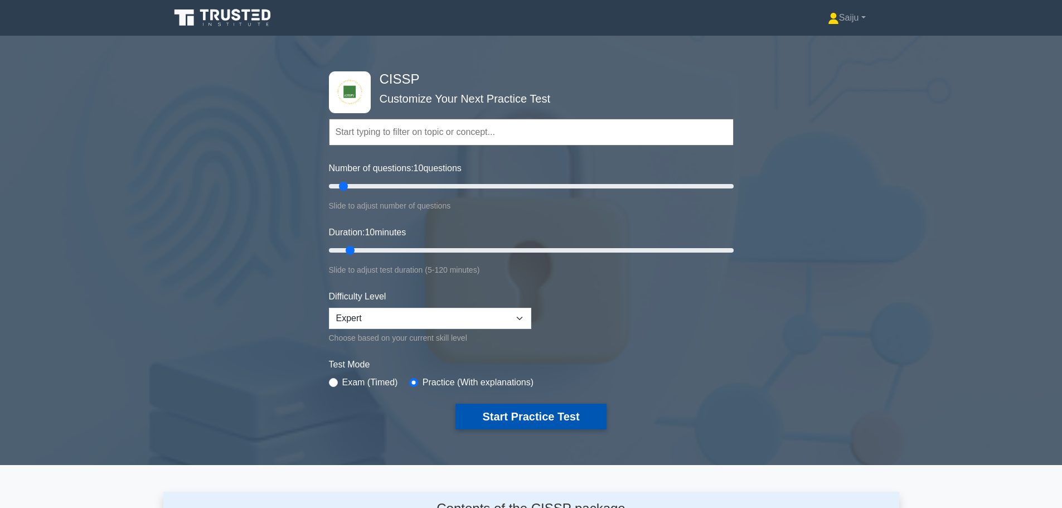
click at [510, 415] on button "Start Practice Test" at bounding box center [531, 417] width 151 height 26
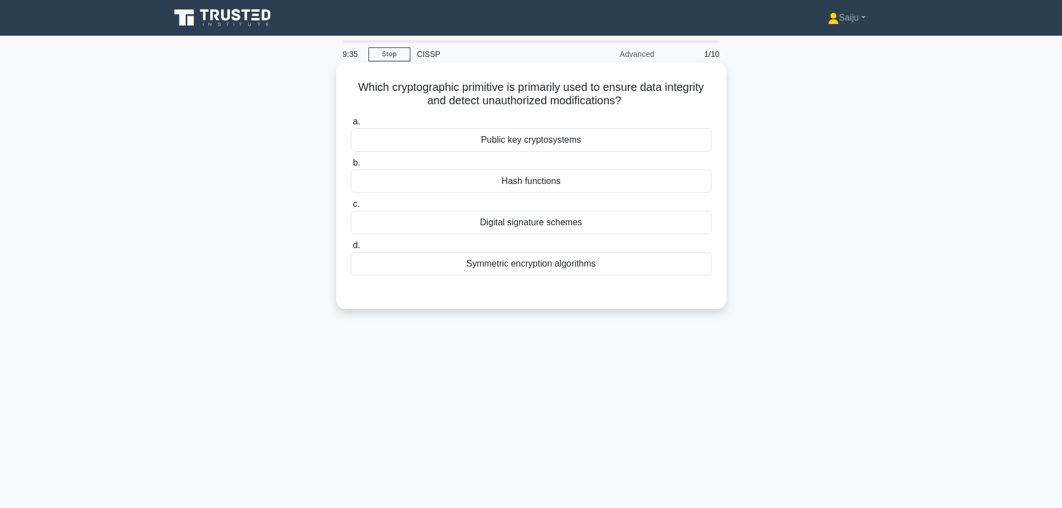
click at [544, 265] on div "Symmetric encryption algorithms" at bounding box center [531, 263] width 361 height 23
click at [351, 249] on input "d. Symmetric encryption algorithms" at bounding box center [351, 245] width 0 height 7
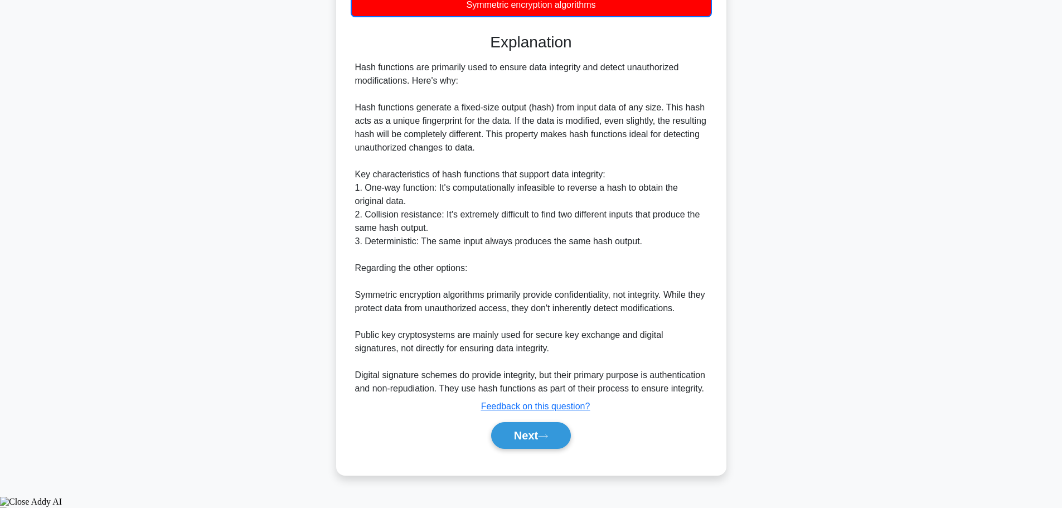
scroll to position [262, 0]
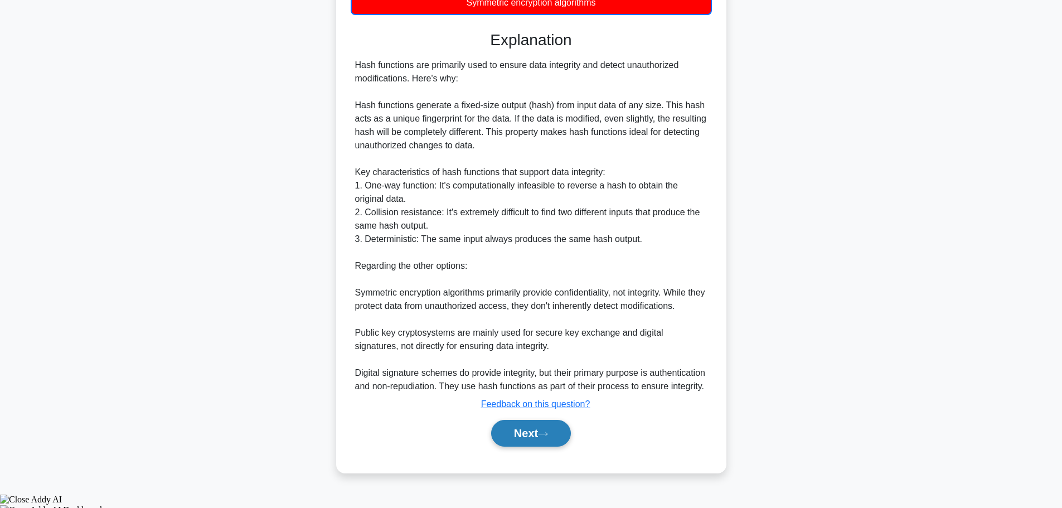
click at [516, 440] on button "Next" at bounding box center [531, 433] width 80 height 27
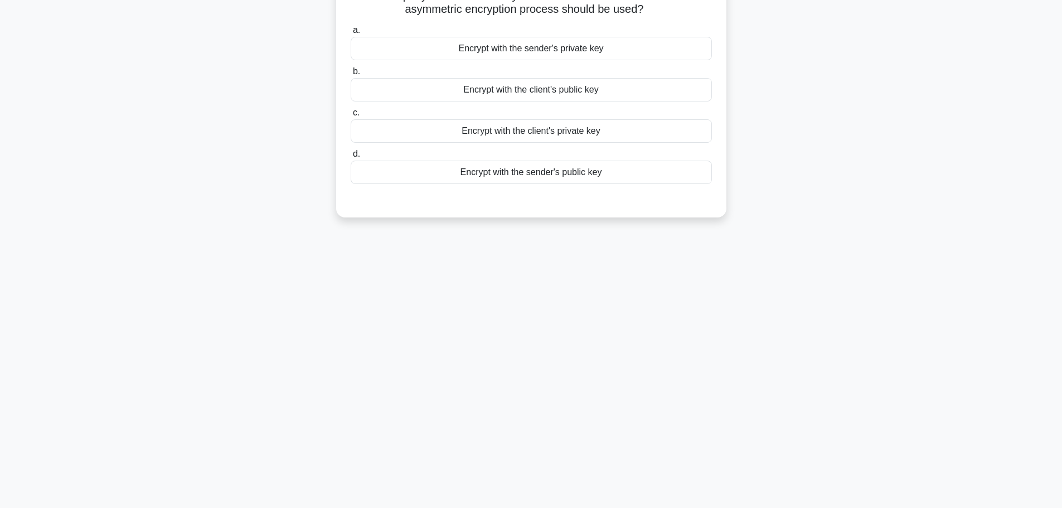
scroll to position [0, 0]
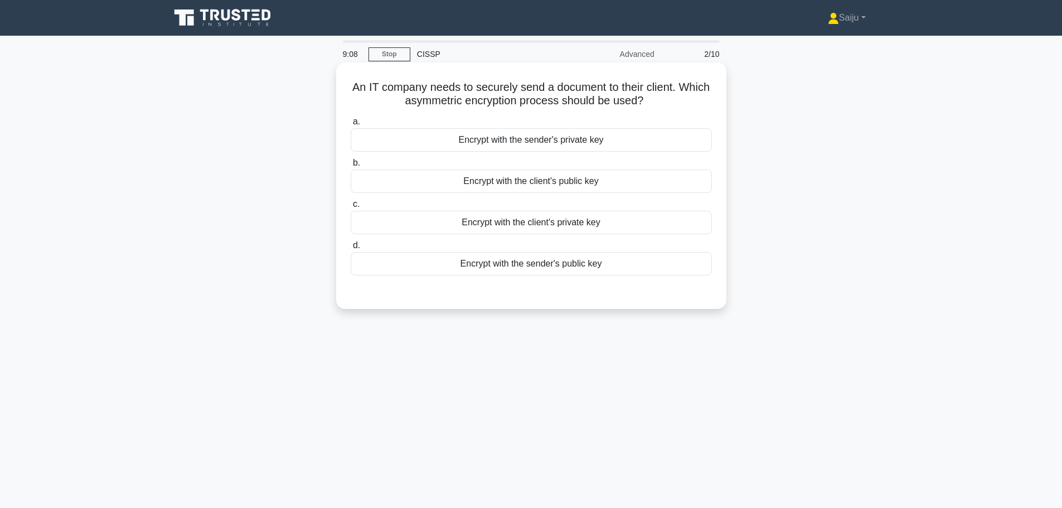
click at [535, 183] on div "Encrypt with the client's public key" at bounding box center [531, 181] width 361 height 23
click at [351, 167] on input "b. Encrypt with the client's public key" at bounding box center [351, 162] width 0 height 7
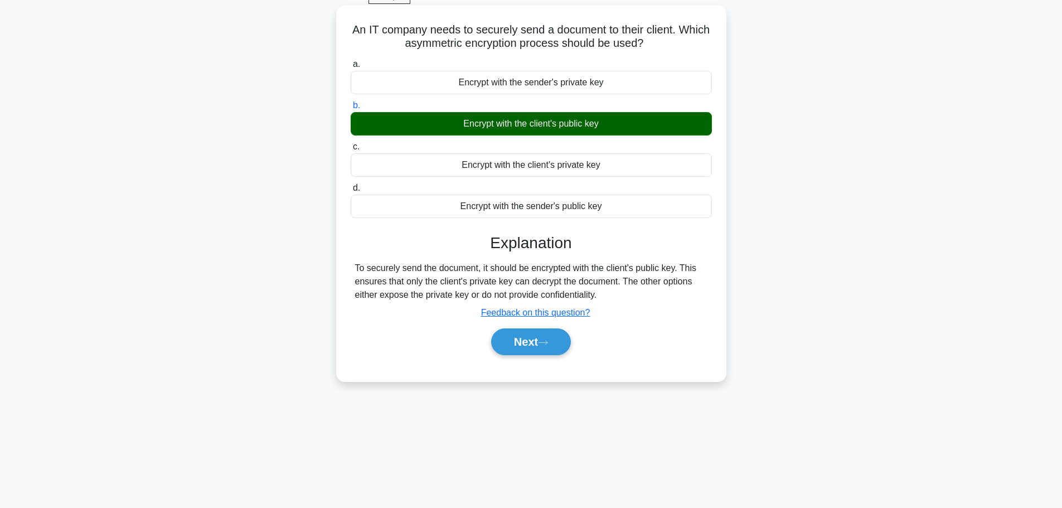
scroll to position [94, 0]
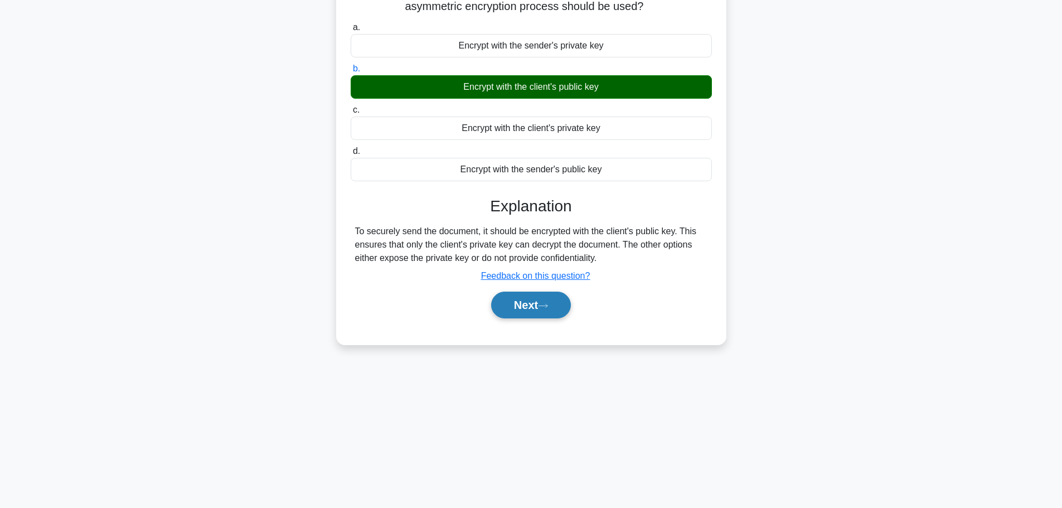
click at [548, 299] on button "Next" at bounding box center [531, 305] width 80 height 27
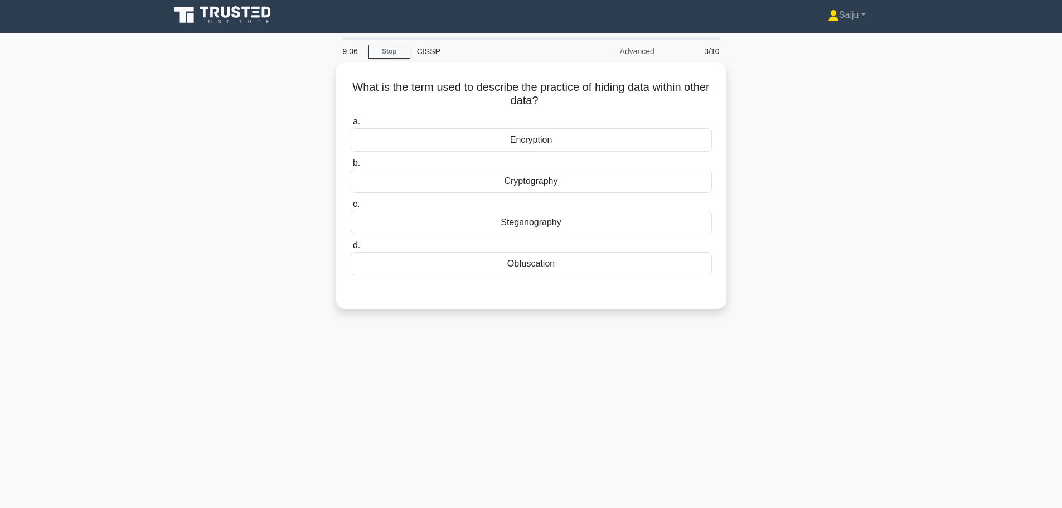
scroll to position [0, 0]
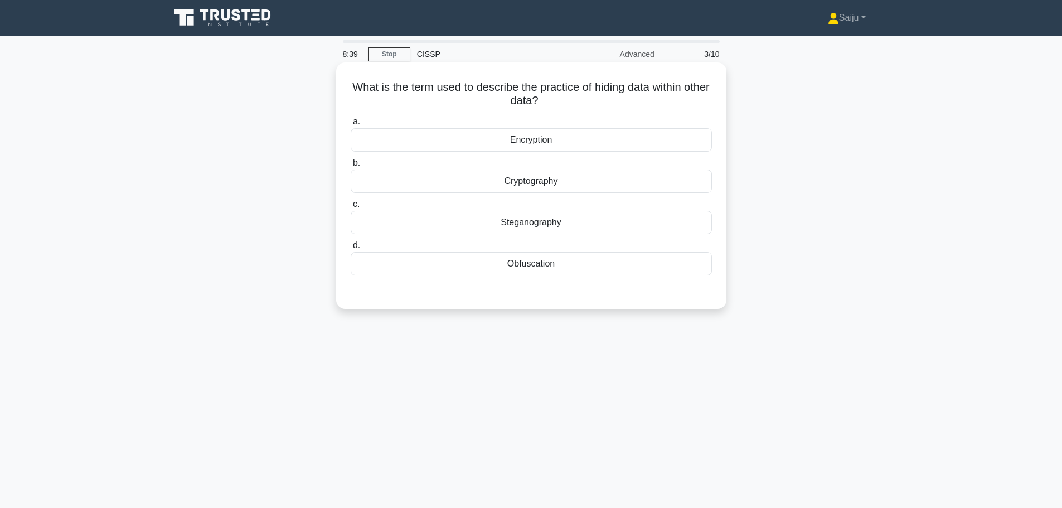
click at [543, 182] on div "Cryptography" at bounding box center [531, 181] width 361 height 23
click at [351, 167] on input "b. Cryptography" at bounding box center [351, 162] width 0 height 7
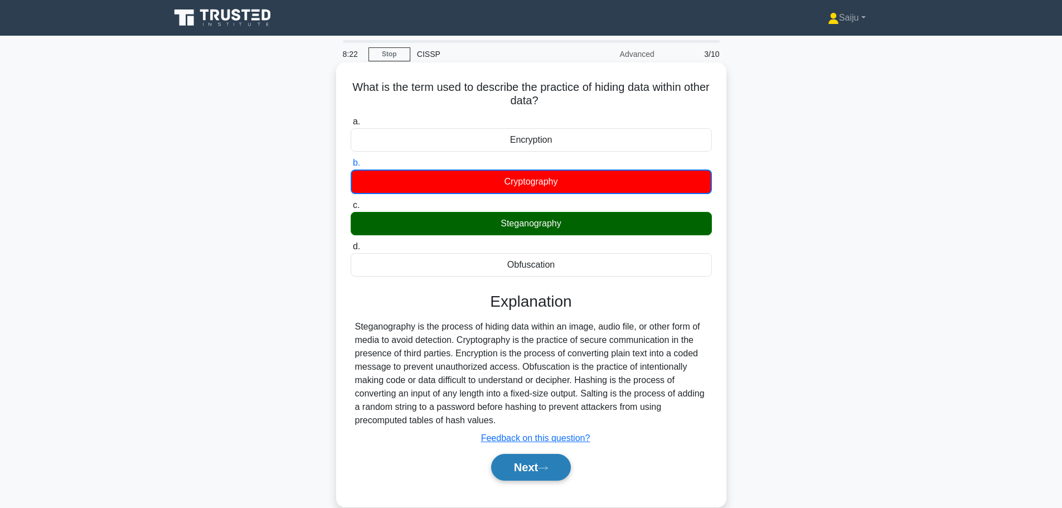
click at [539, 468] on button "Next" at bounding box center [531, 467] width 80 height 27
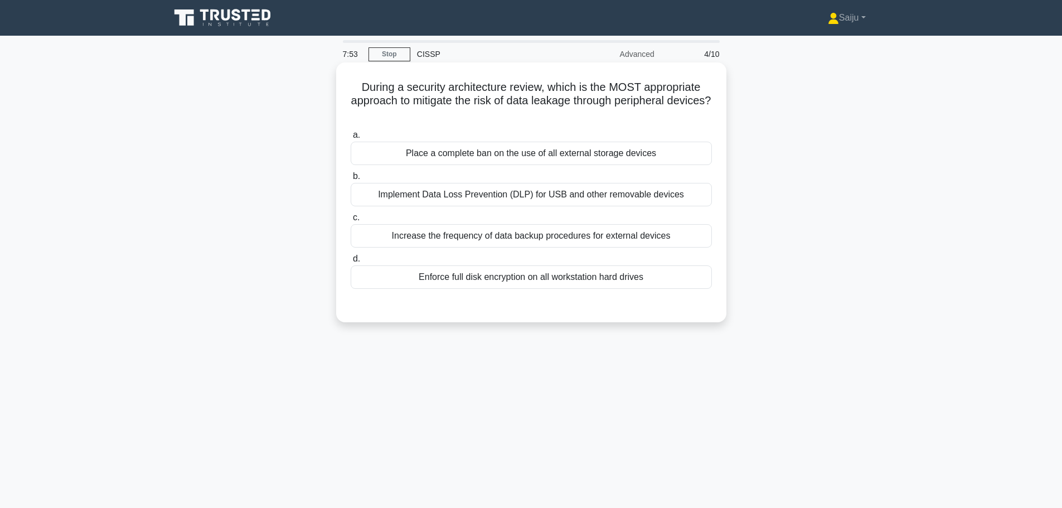
click at [533, 196] on div "Implement Data Loss Prevention (DLP) for USB and other removable devices" at bounding box center [531, 194] width 361 height 23
click at [351, 180] on input "b. Implement Data Loss Prevention (DLP) for USB and other removable devices" at bounding box center [351, 176] width 0 height 7
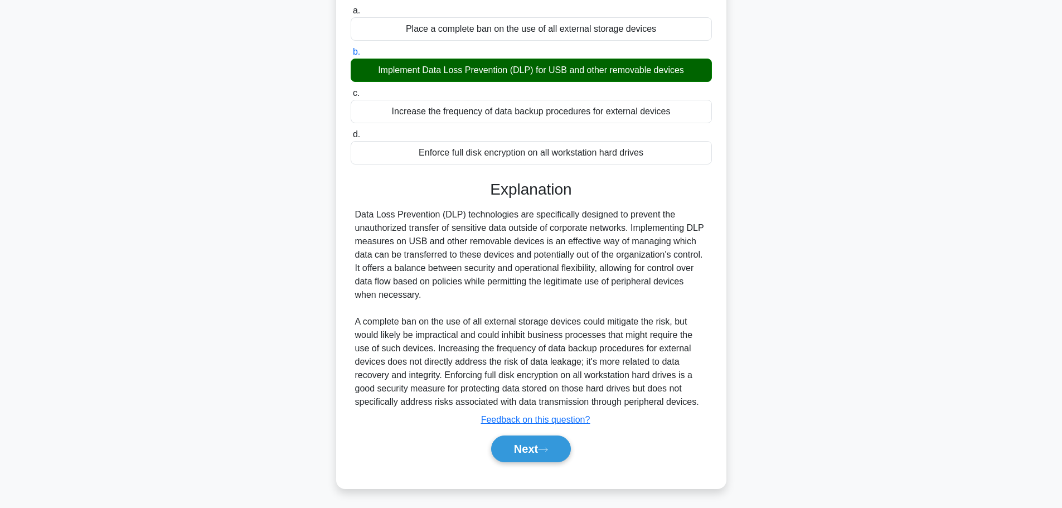
scroll to position [127, 0]
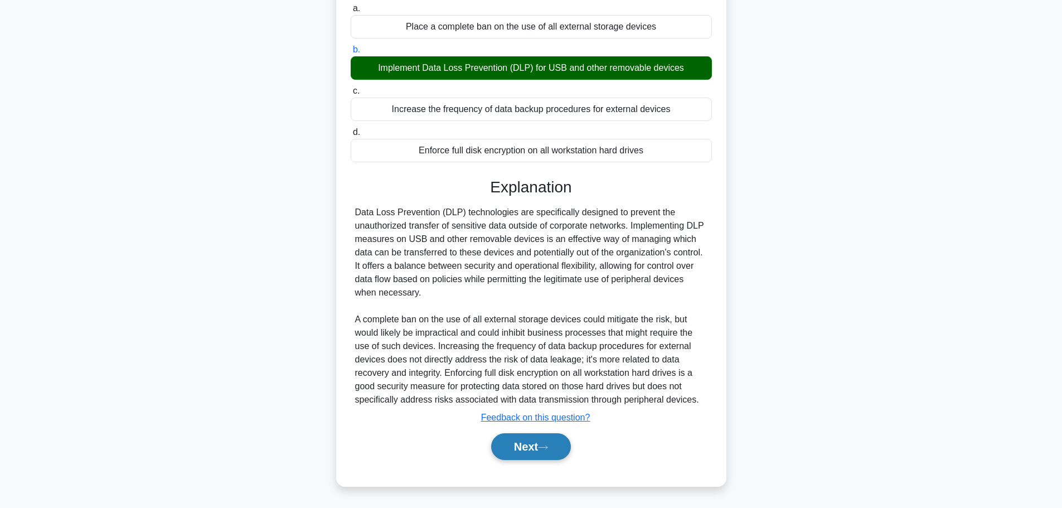
click at [547, 448] on icon at bounding box center [543, 447] width 9 height 3
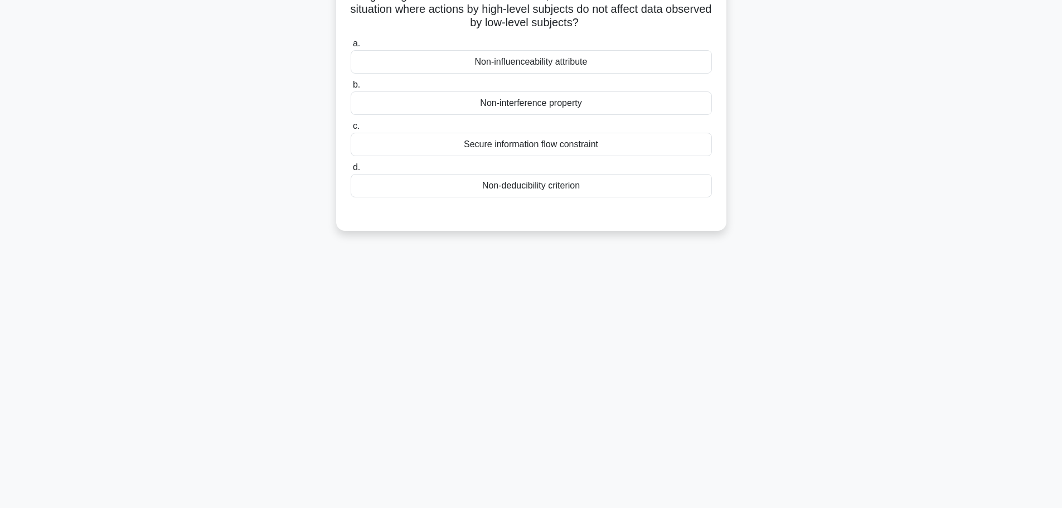
scroll to position [0, 0]
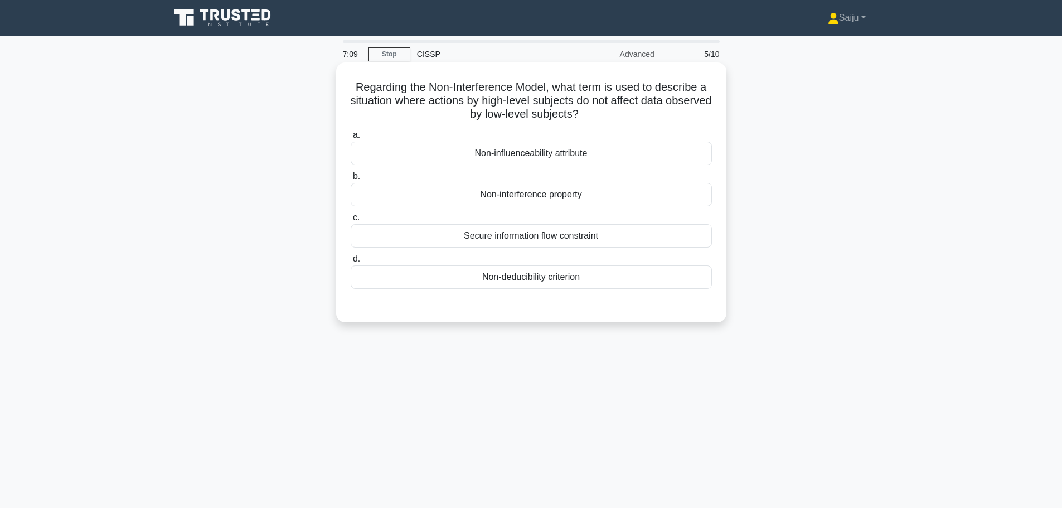
click at [519, 239] on div "Secure information flow constraint" at bounding box center [531, 235] width 361 height 23
click at [351, 221] on input "c. Secure information flow constraint" at bounding box center [351, 217] width 0 height 7
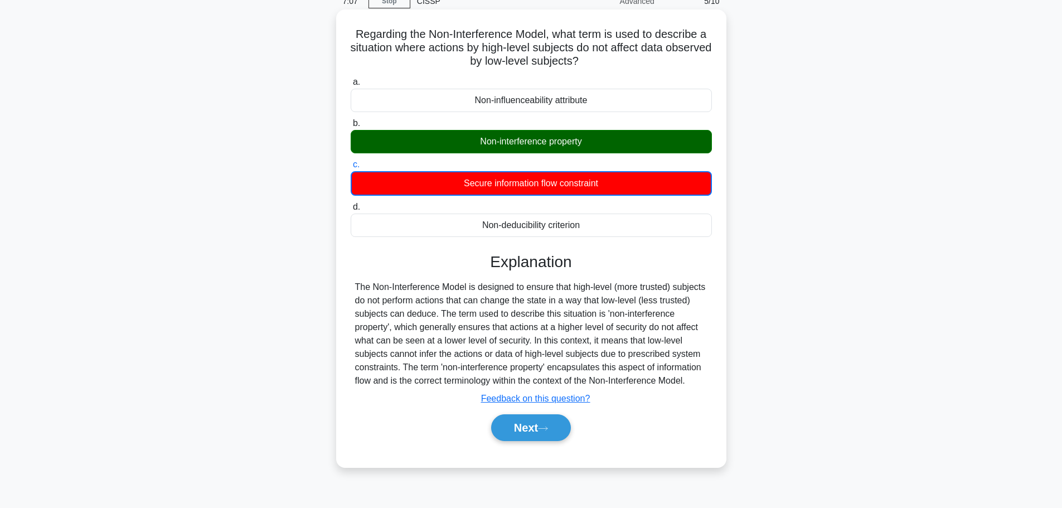
scroll to position [94, 0]
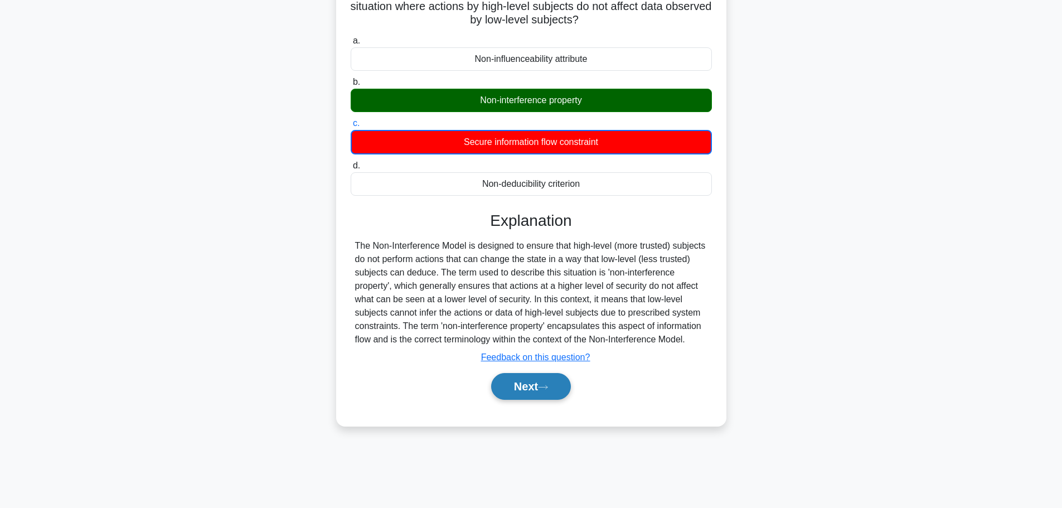
click at [537, 386] on button "Next" at bounding box center [531, 386] width 80 height 27
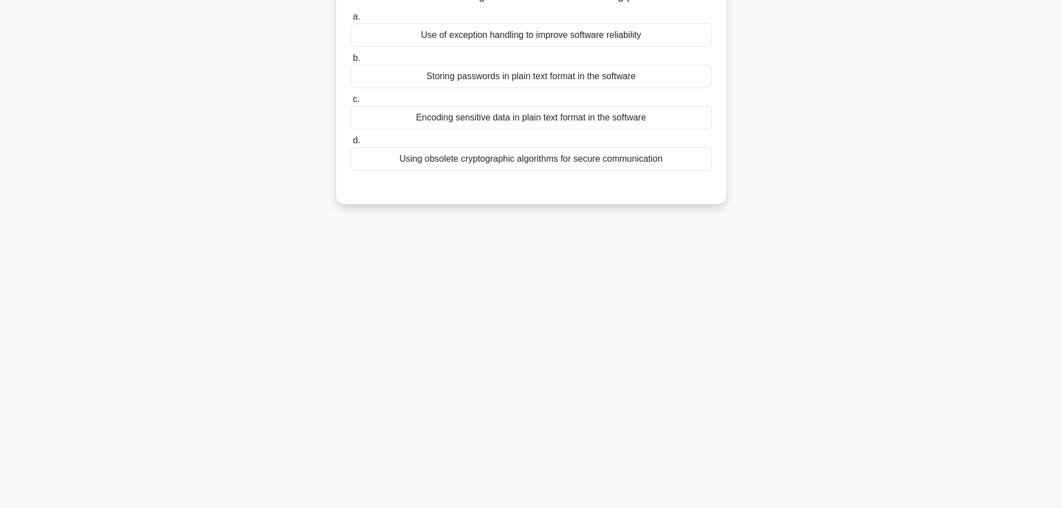
scroll to position [0, 0]
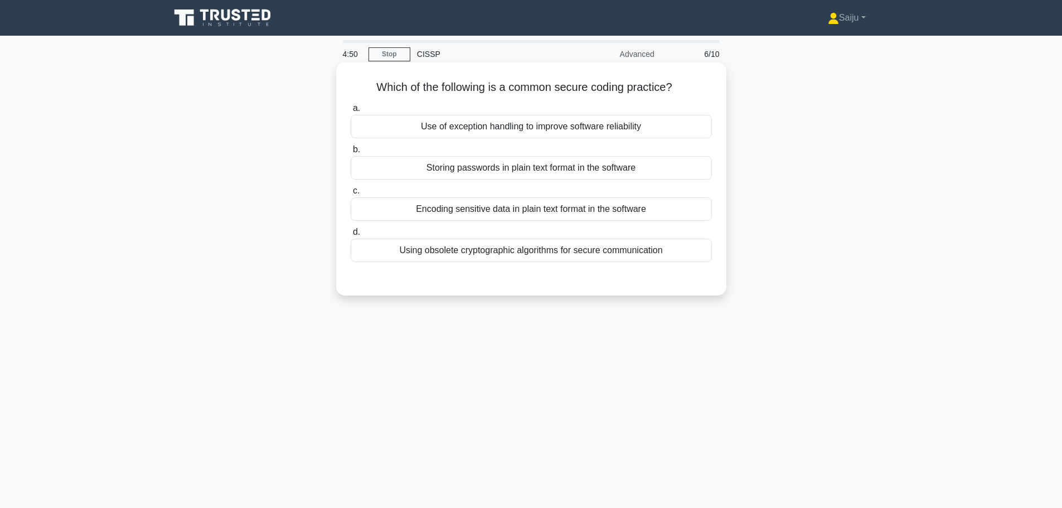
click at [530, 173] on div "Storing passwords in plain text format in the software" at bounding box center [531, 167] width 361 height 23
click at [351, 153] on input "b. Storing passwords in plain text format in the software" at bounding box center [351, 149] width 0 height 7
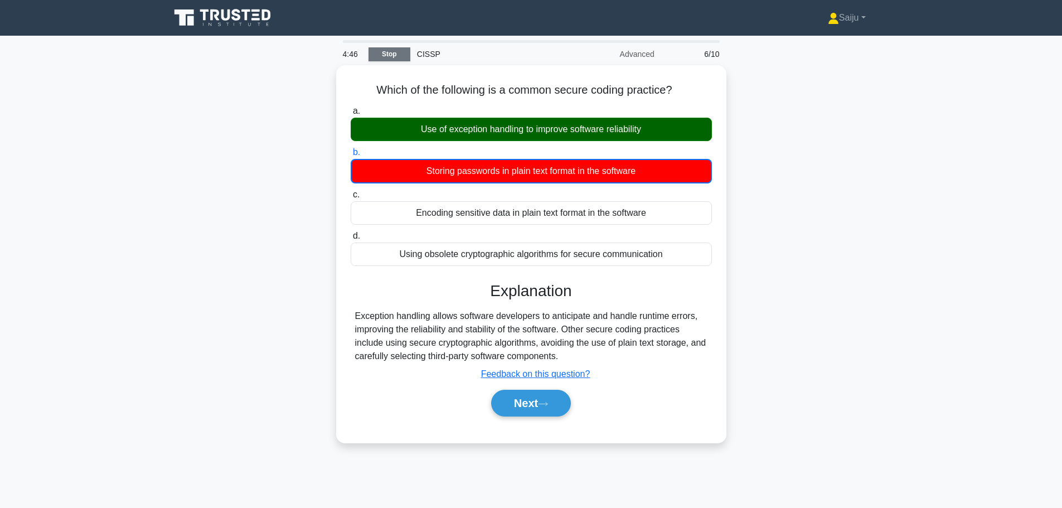
click at [386, 59] on link "Stop" at bounding box center [390, 54] width 42 height 14
